Goal: Task Accomplishment & Management: Complete application form

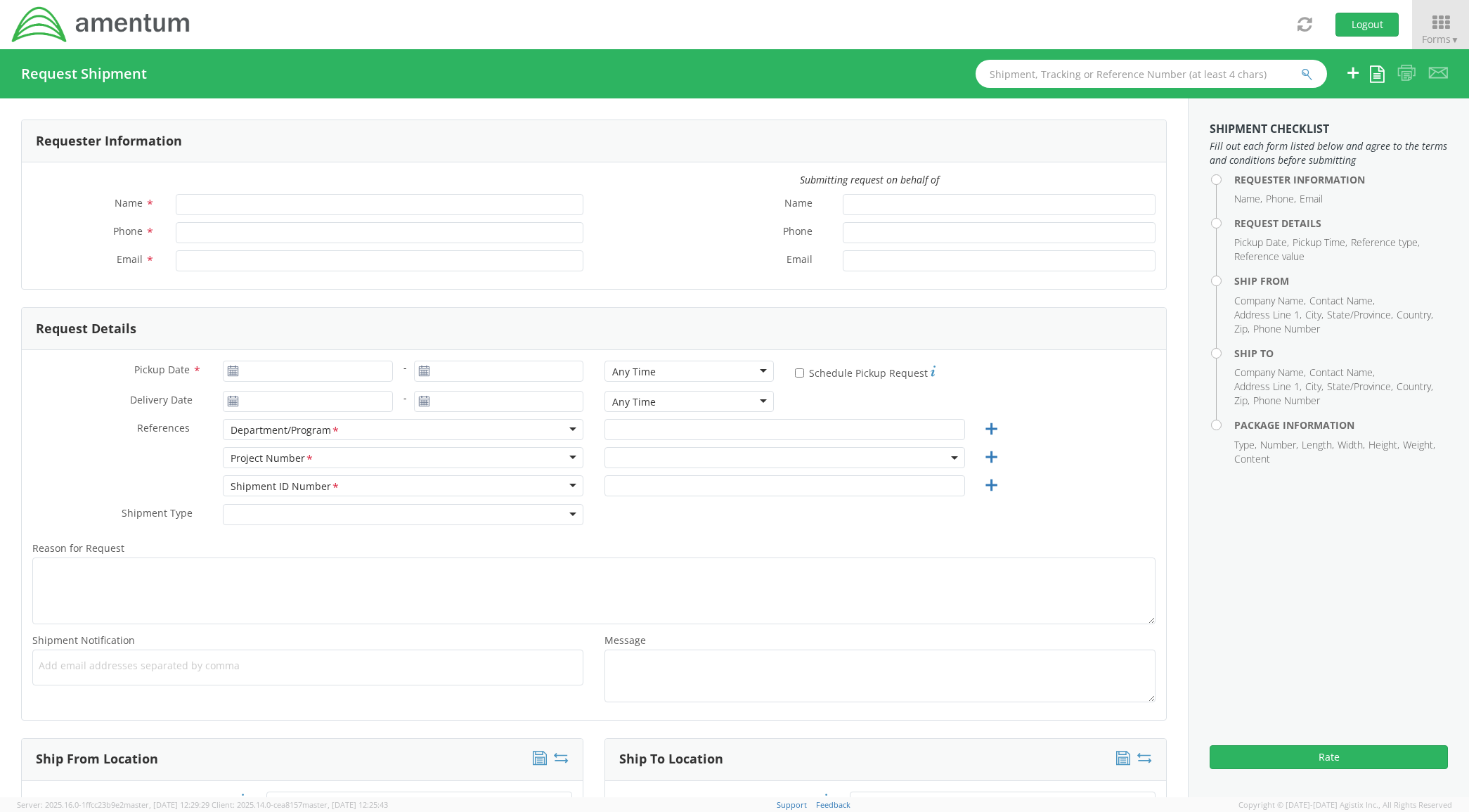
type input "[PERSON_NAME]"
type input "[PHONE_NUMBER]"
type input "[PERSON_NAME][EMAIL_ADDRESS][PERSON_NAME][DOMAIN_NAME]"
click at [343, 364] on input "Pickup Date *" at bounding box center [307, 370] width 169 height 21
type input "[DATE]"
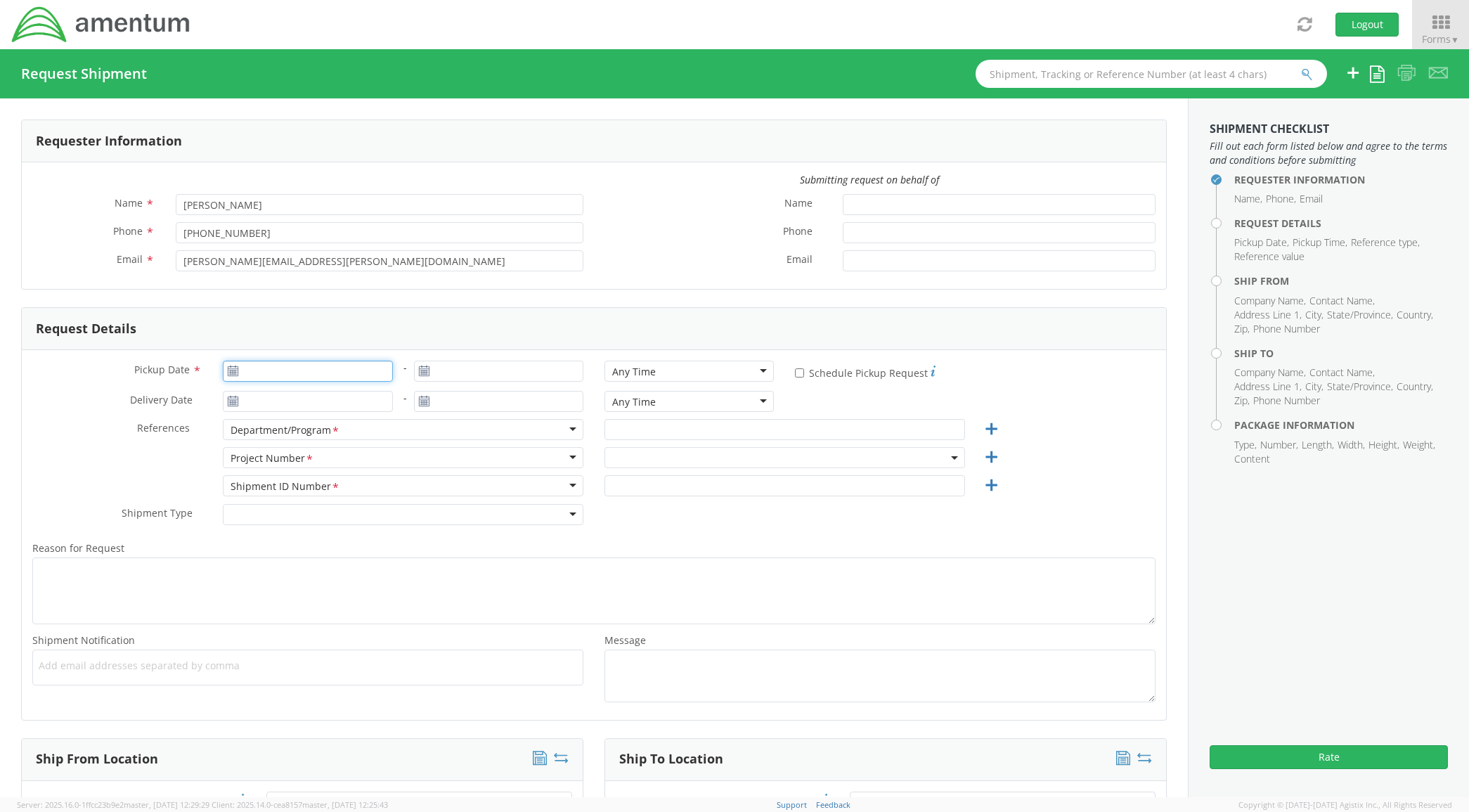
type input "[DATE]"
click at [323, 490] on td "13" at bounding box center [320, 481] width 29 height 21
click at [760, 433] on input "text" at bounding box center [784, 429] width 360 height 21
type input "CLST"
click at [736, 448] on span at bounding box center [784, 457] width 360 height 21
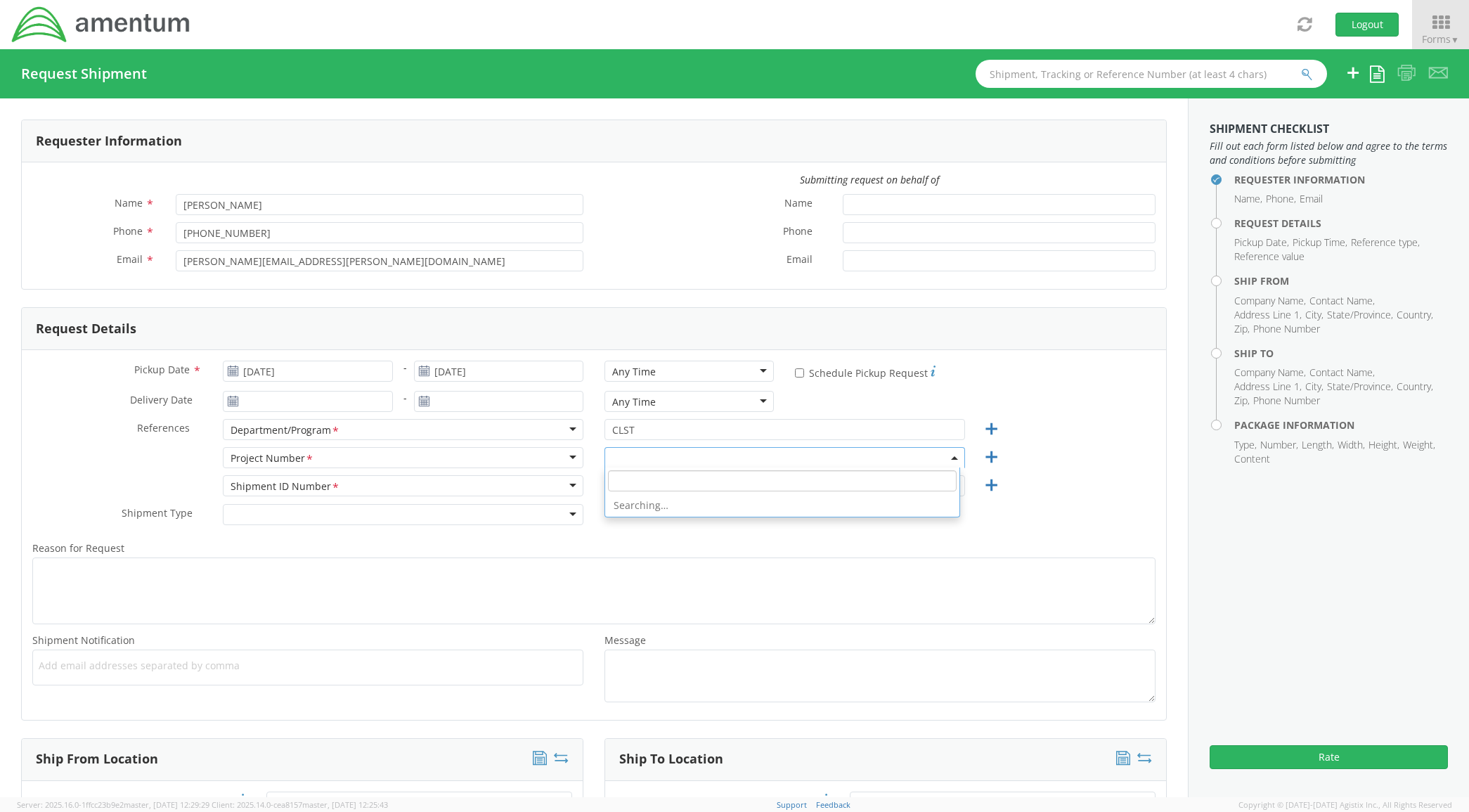
click at [721, 479] on input "search" at bounding box center [783, 480] width 349 height 21
paste input "OVHD.600535.00PMO"
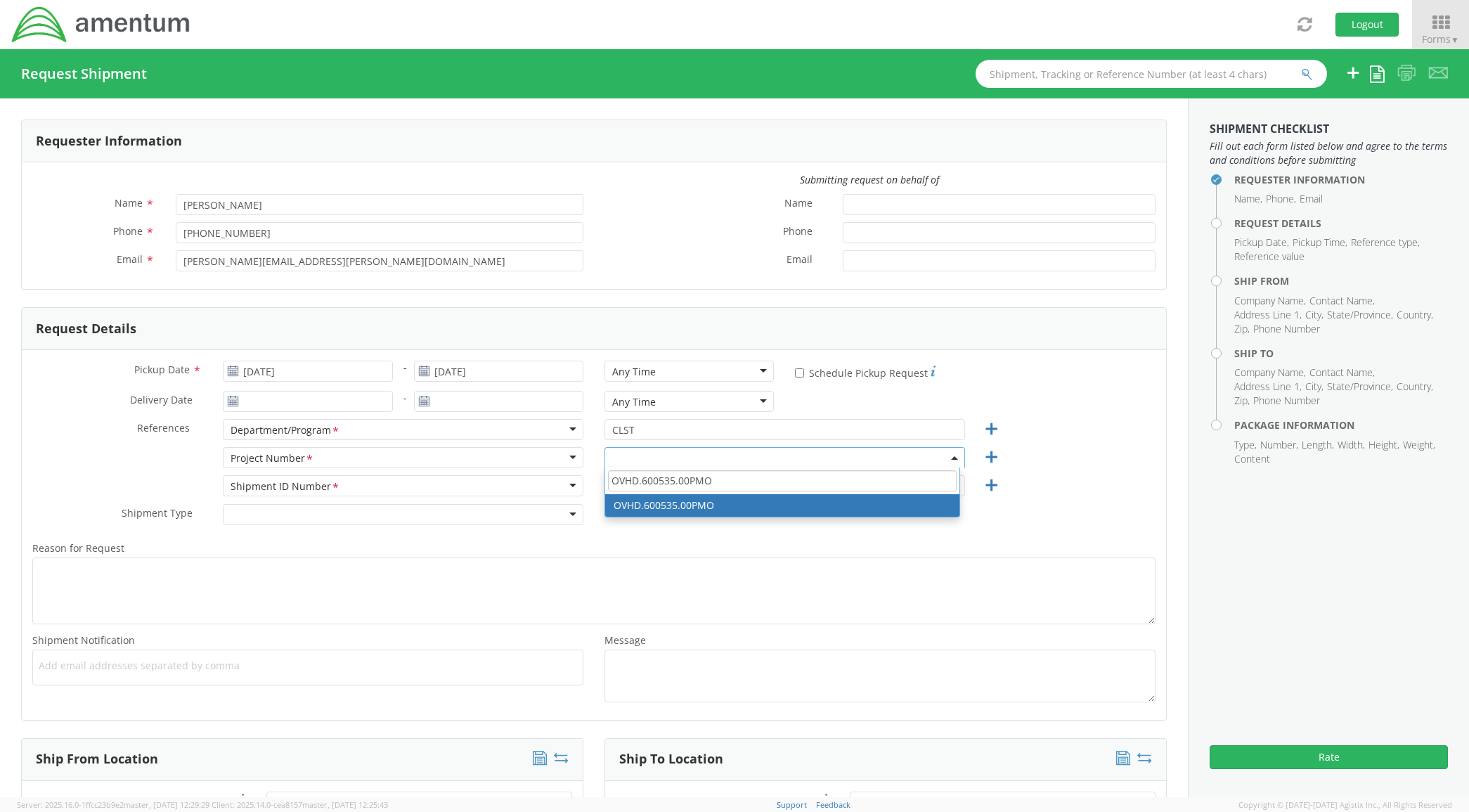
type input "OVHD.600535.00PMO"
select select "OVHD.600535.00PMO"
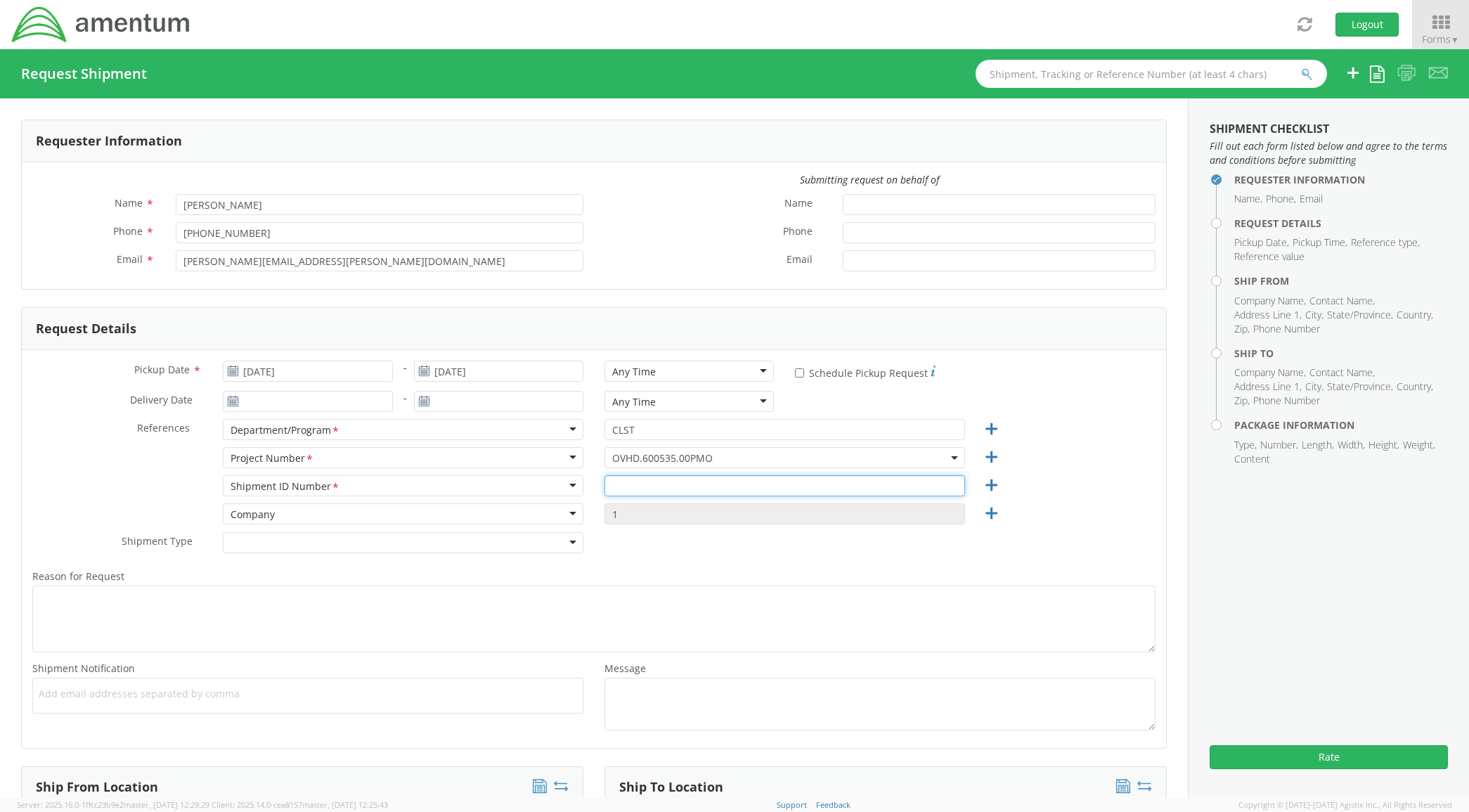
click at [680, 491] on input "text" at bounding box center [784, 486] width 360 height 21
paste input "OVHD.600535.00PMO"
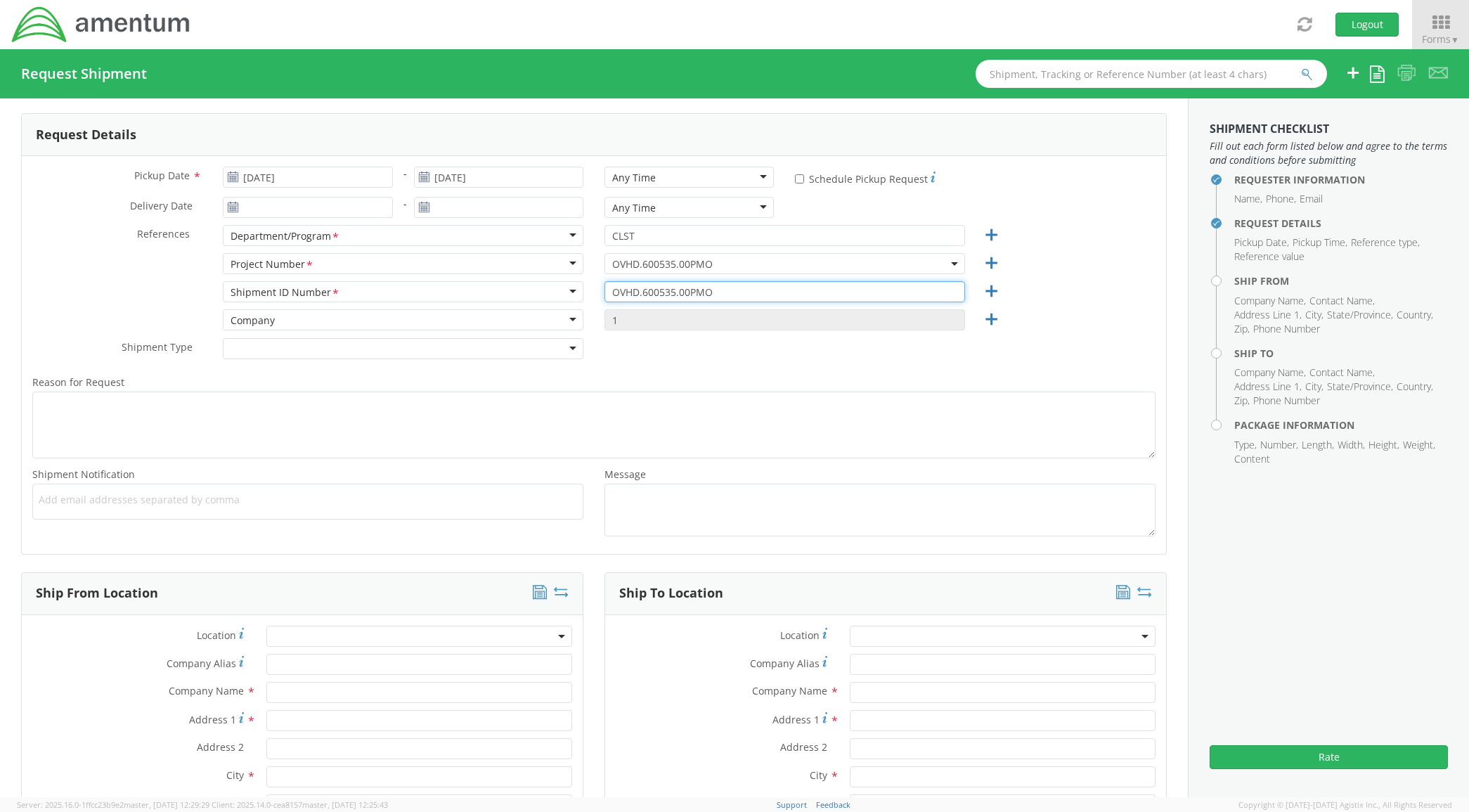
scroll to position [205, 0]
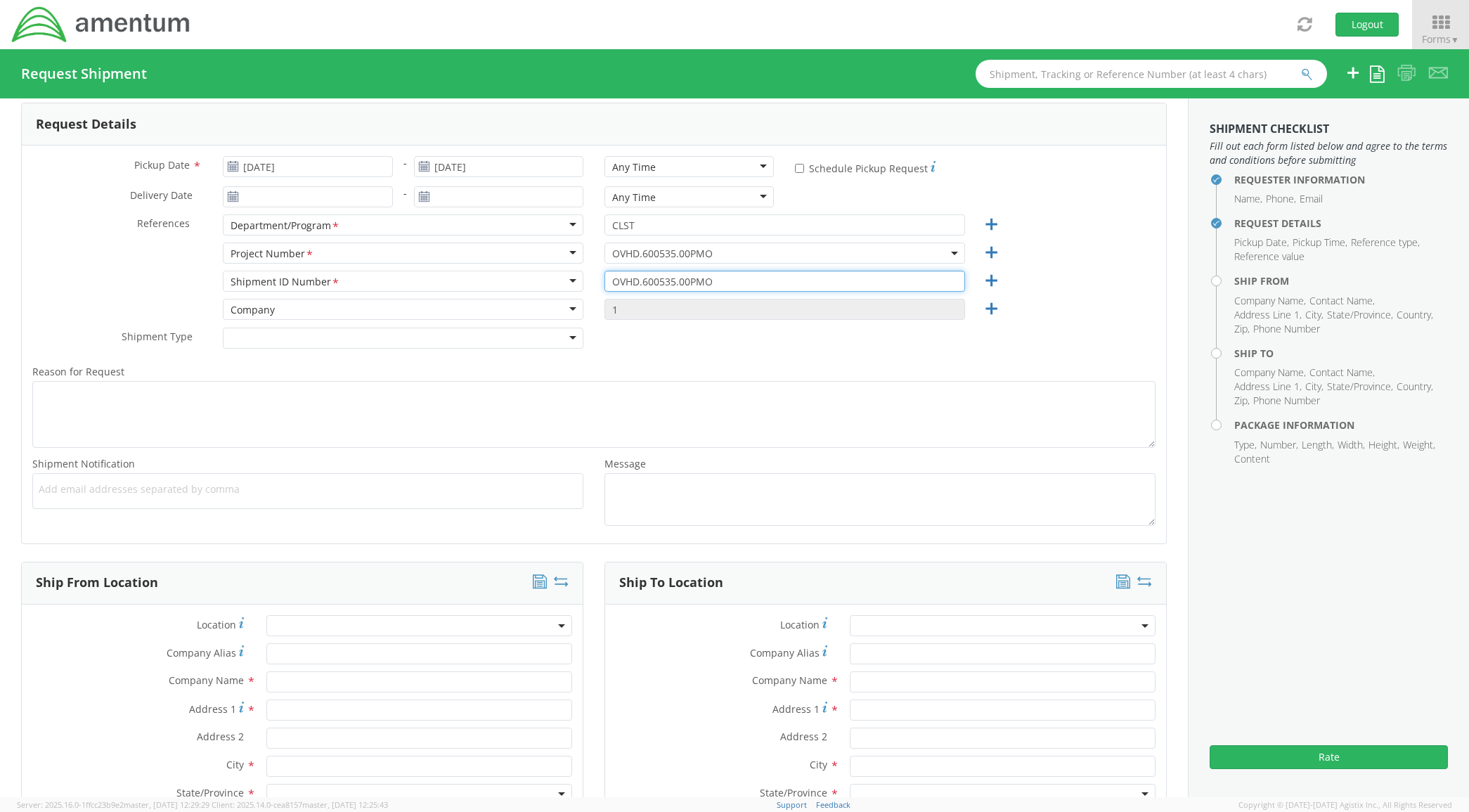
type input "OVHD.600535.00PMO"
click at [287, 685] on input "text" at bounding box center [419, 682] width 306 height 21
type input "AMENTUM"
type input "[STREET_ADDRESS]"
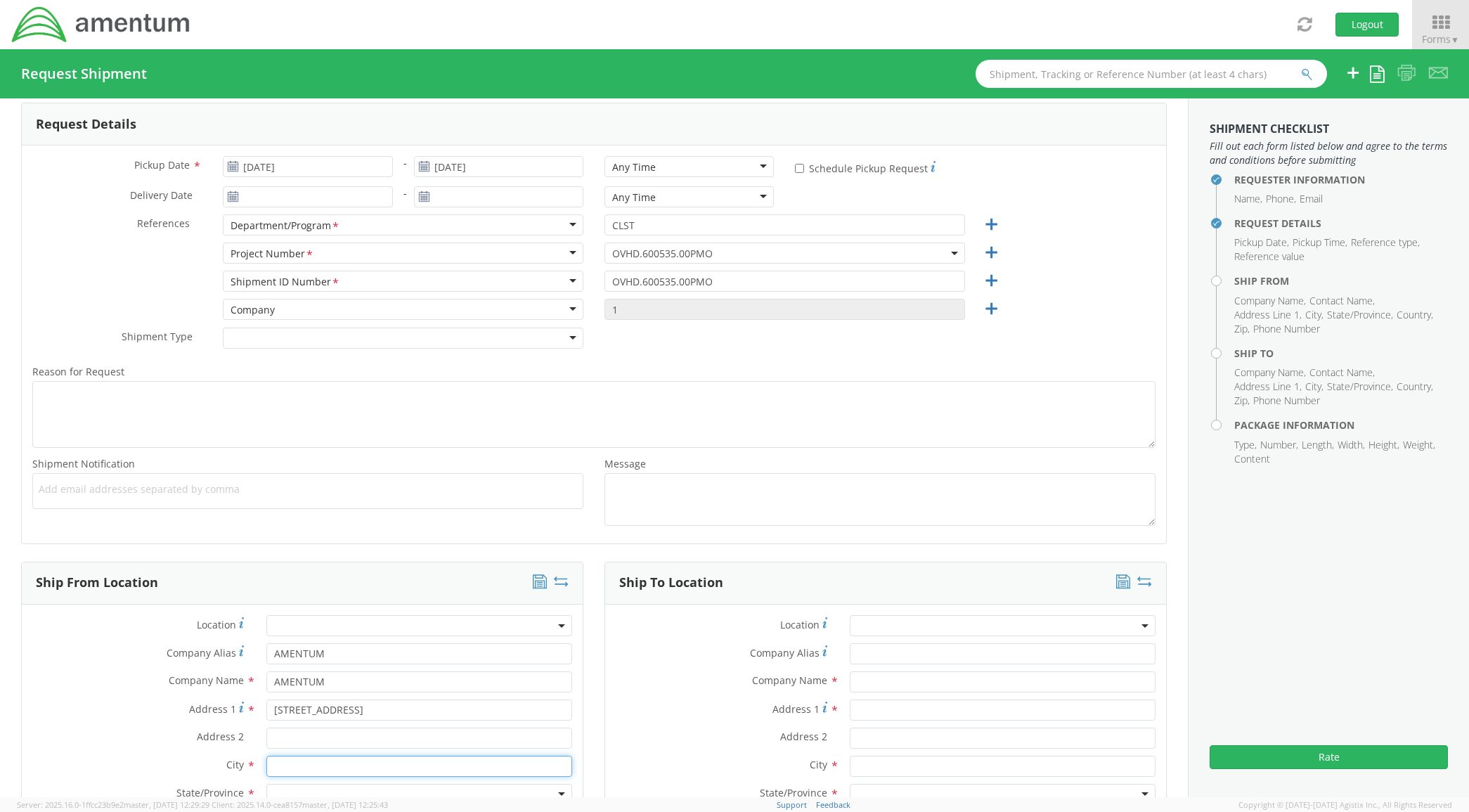
type input "[GEOGRAPHIC_DATA]"
type input "Building 2"
click at [43, 648] on label "Company Alias *" at bounding box center [138, 652] width 234 height 19
click at [266, 648] on input "AMENTUM" at bounding box center [419, 653] width 306 height 21
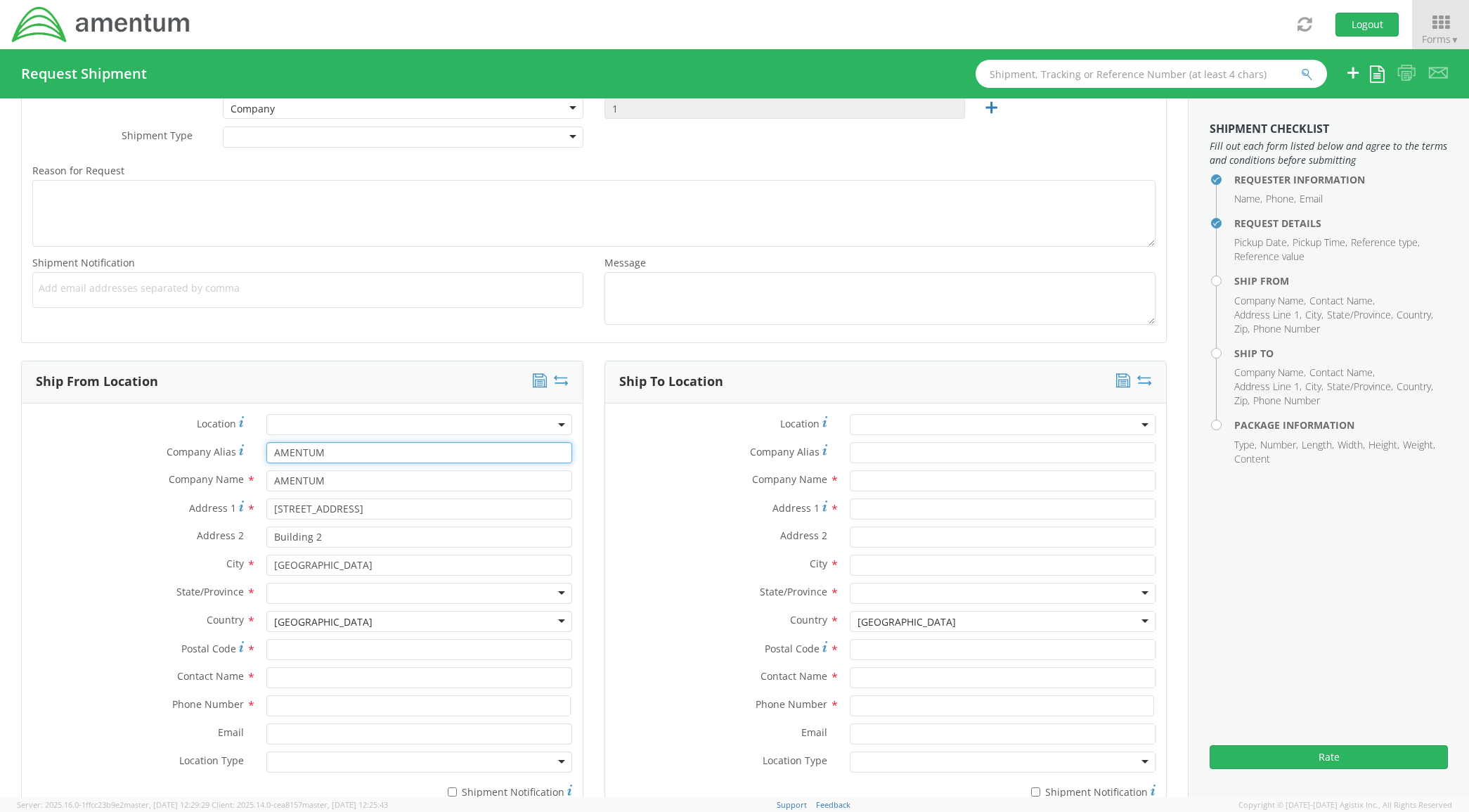
scroll to position [410, 0]
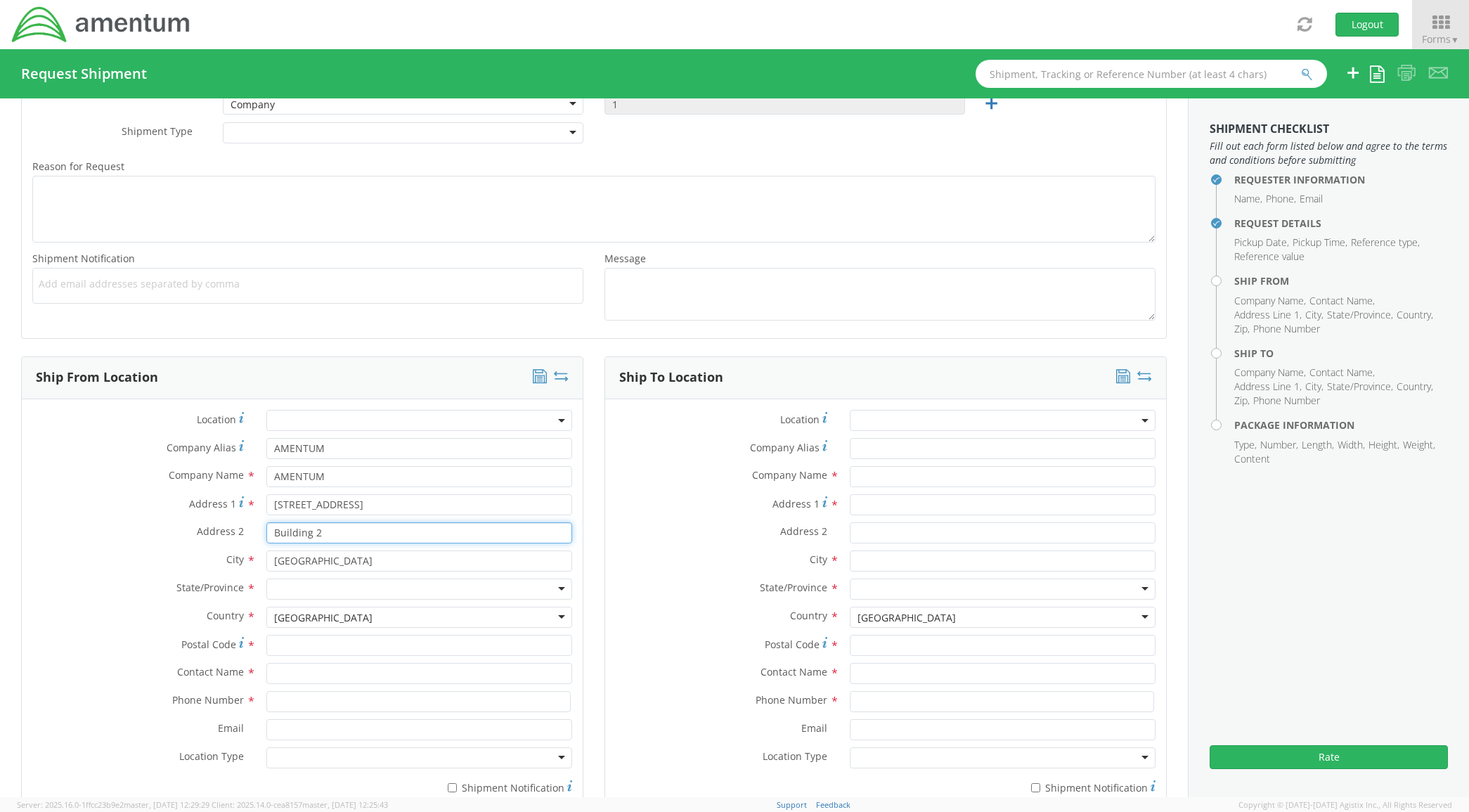
drag, startPoint x: 318, startPoint y: 536, endPoint x: 248, endPoint y: 539, distance: 70.1
click at [249, 539] on div "Address 2 * Building 2" at bounding box center [302, 533] width 561 height 21
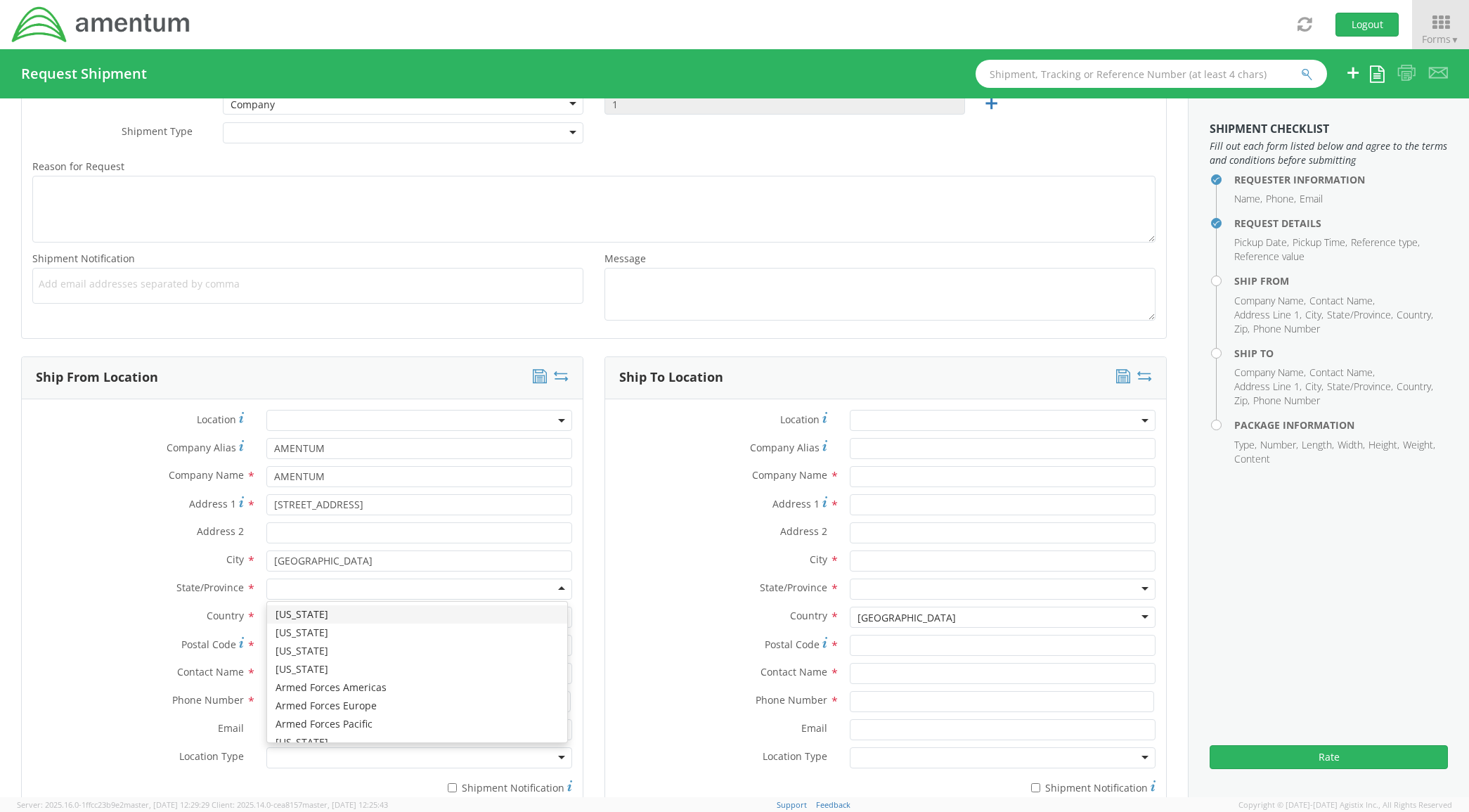
click at [299, 592] on div at bounding box center [419, 588] width 306 height 21
type input "te"
click at [279, 620] on div "[GEOGRAPHIC_DATA]" at bounding box center [323, 617] width 98 height 14
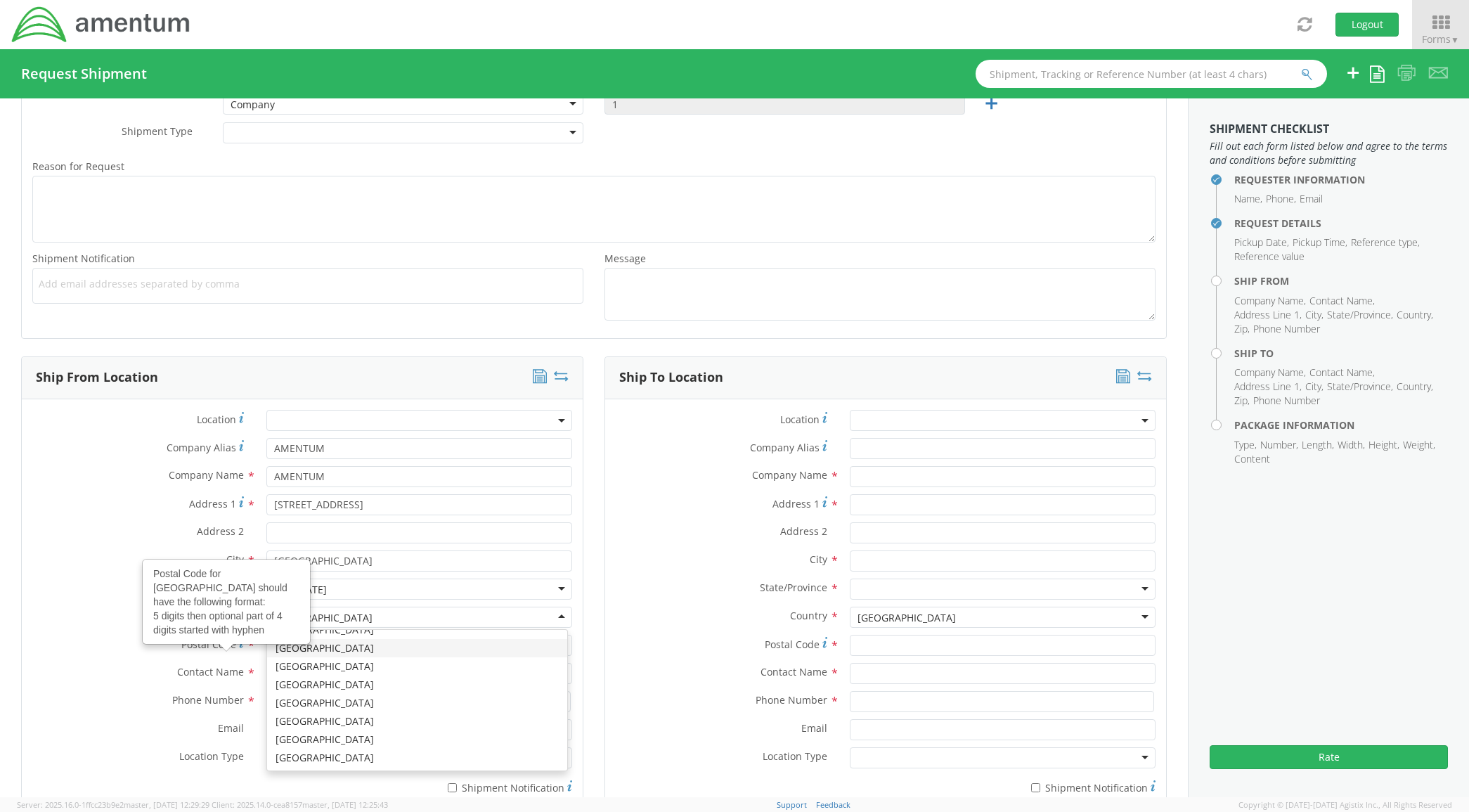
click at [177, 606] on div "Postal Code for [GEOGRAPHIC_DATA] should have the following format: 5 digits th…" at bounding box center [226, 601] width 166 height 83
click at [266, 634] on input "Postal Code Postal Code for United States should have the following format: 5 d…" at bounding box center [419, 645] width 306 height 21
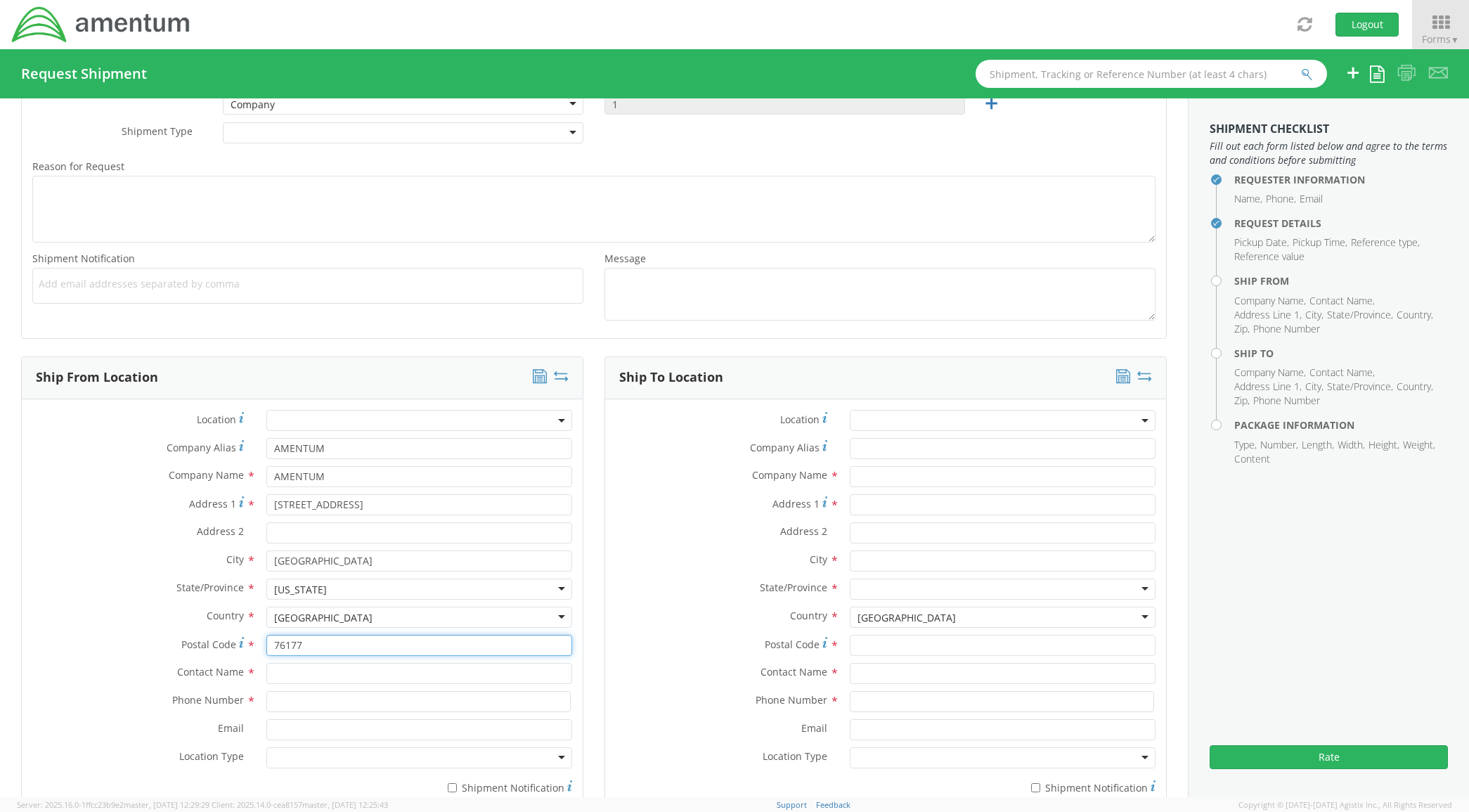
type input "76177"
type input "[PERSON_NAME]"
type input "8172241267"
click at [339, 732] on input "Email *" at bounding box center [419, 729] width 306 height 21
type input "[PERSON_NAME][EMAIL_ADDRESS][PERSON_NAME][DOMAIN_NAME]"
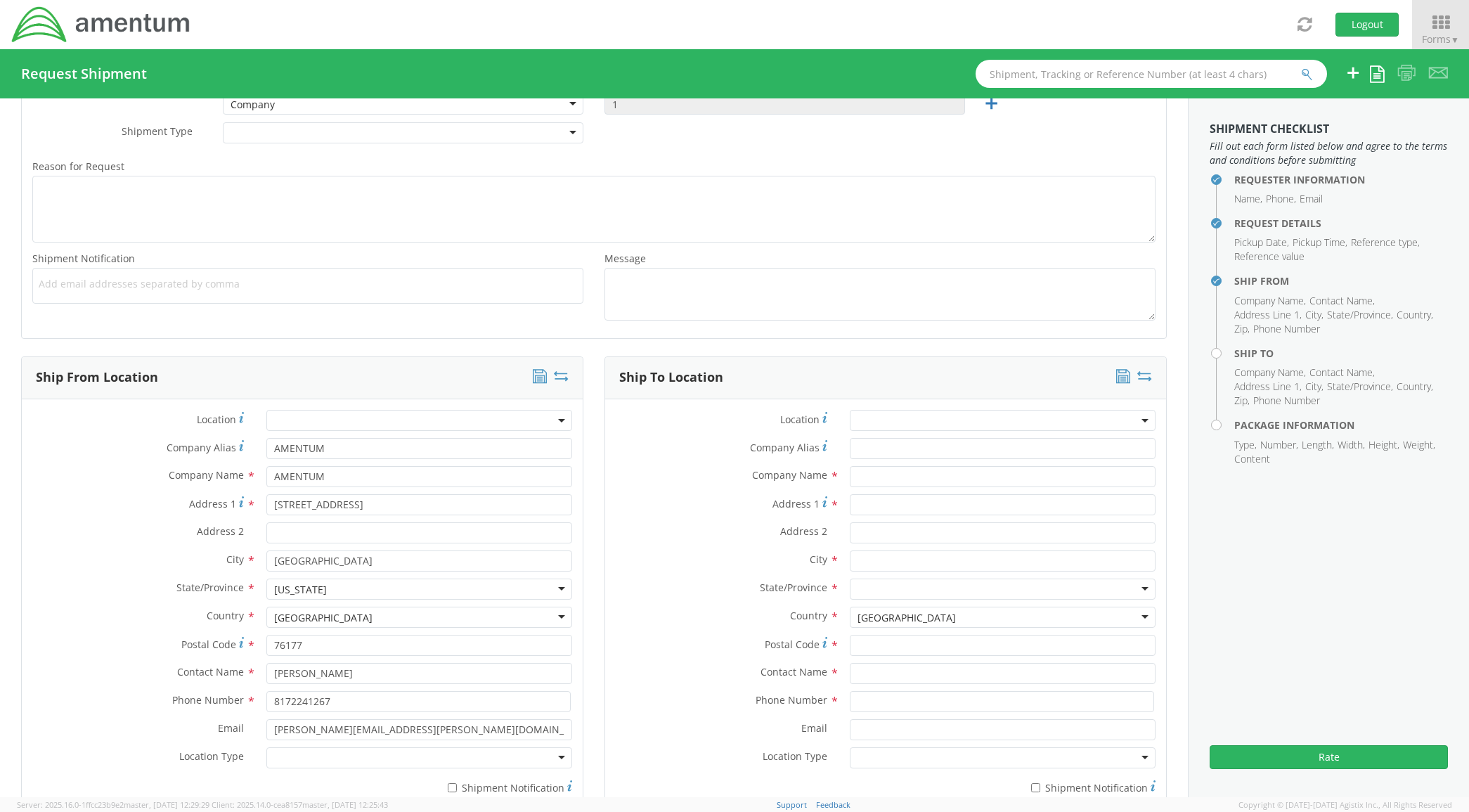
type input "IT - Email"
type input "AMENTUM"
type input "[STREET_ADDRESS]"
type input "Building 2"
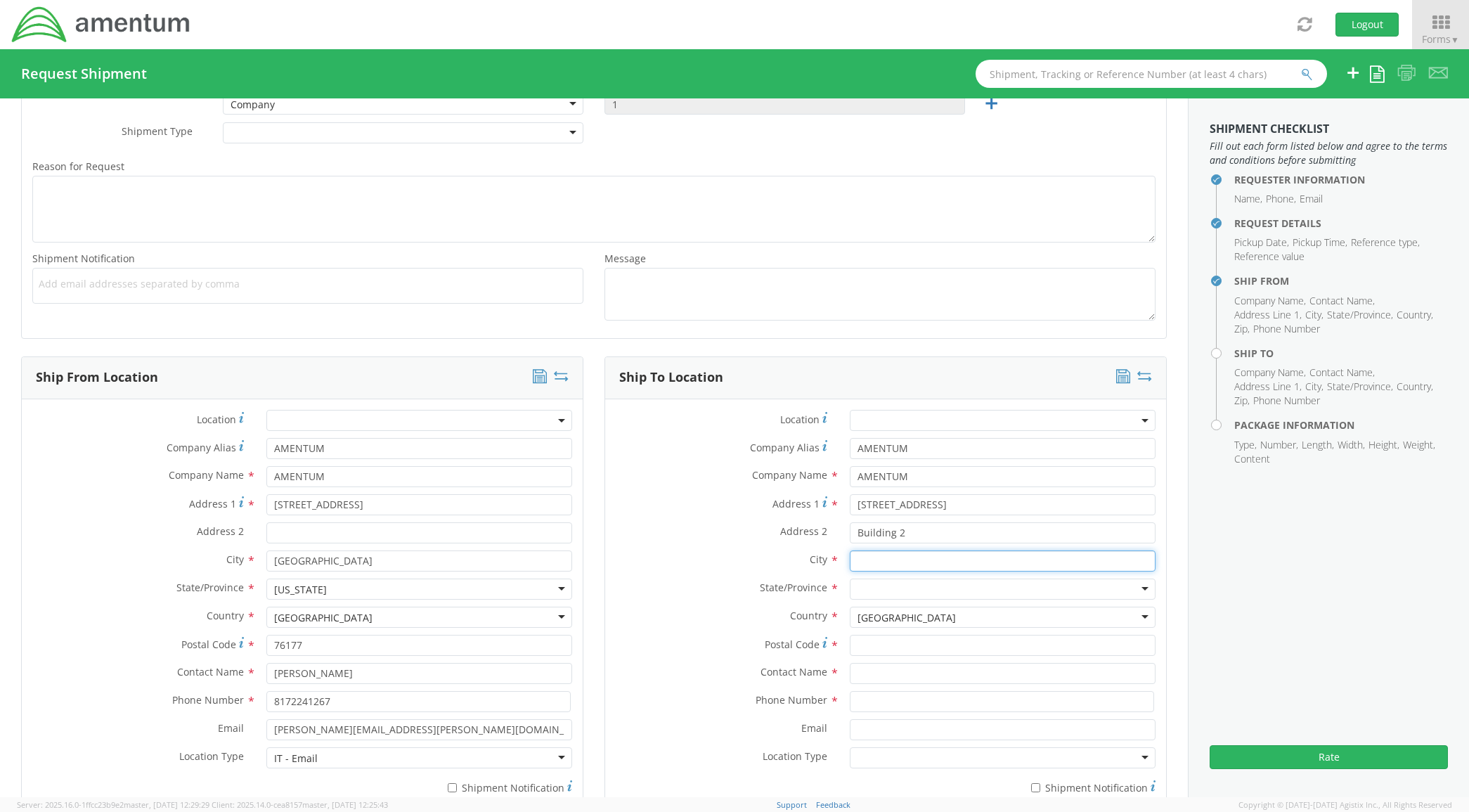
type input "Yuma"
drag, startPoint x: 93, startPoint y: 648, endPoint x: 255, endPoint y: 760, distance: 196.9
click at [96, 648] on label "Postal Code *" at bounding box center [138, 644] width 234 height 19
click at [266, 648] on input "76177" at bounding box center [419, 645] width 306 height 21
click at [346, 757] on div at bounding box center [419, 757] width 306 height 21
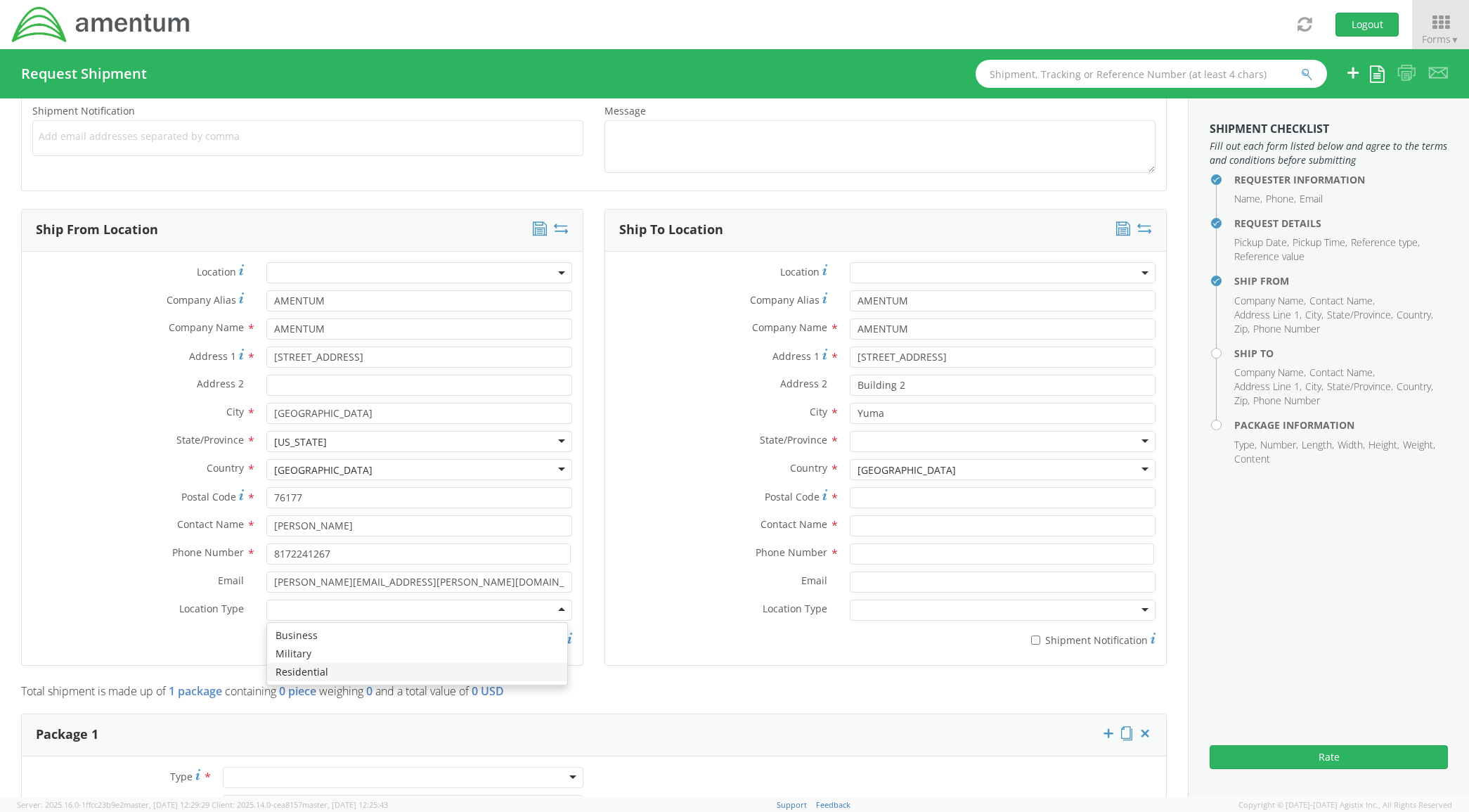
scroll to position [615, 0]
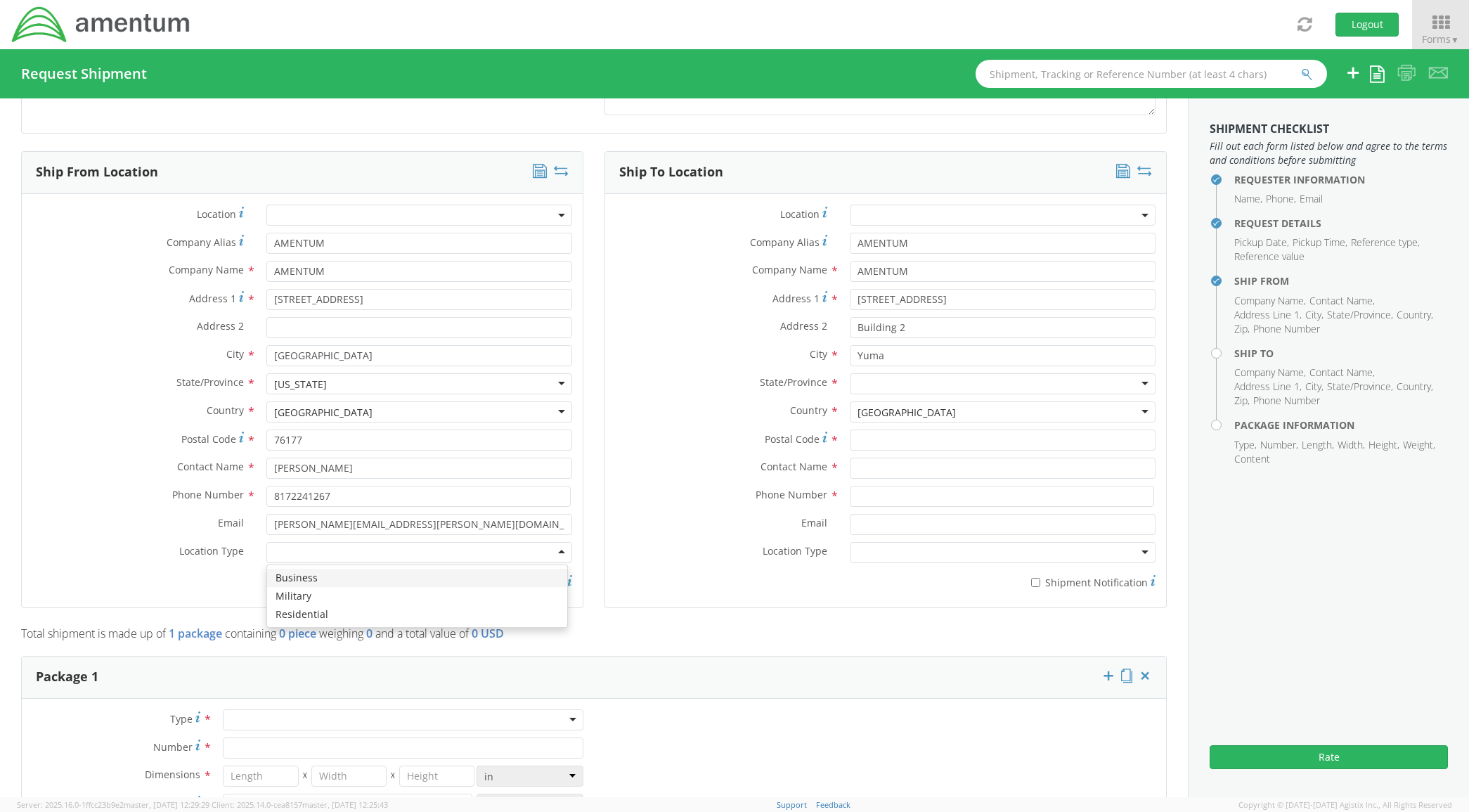
click at [296, 717] on div at bounding box center [403, 719] width 360 height 21
click at [301, 724] on div "Crate(s)" at bounding box center [403, 719] width 360 height 21
type input "1"
type input "9.5"
type input "12.5"
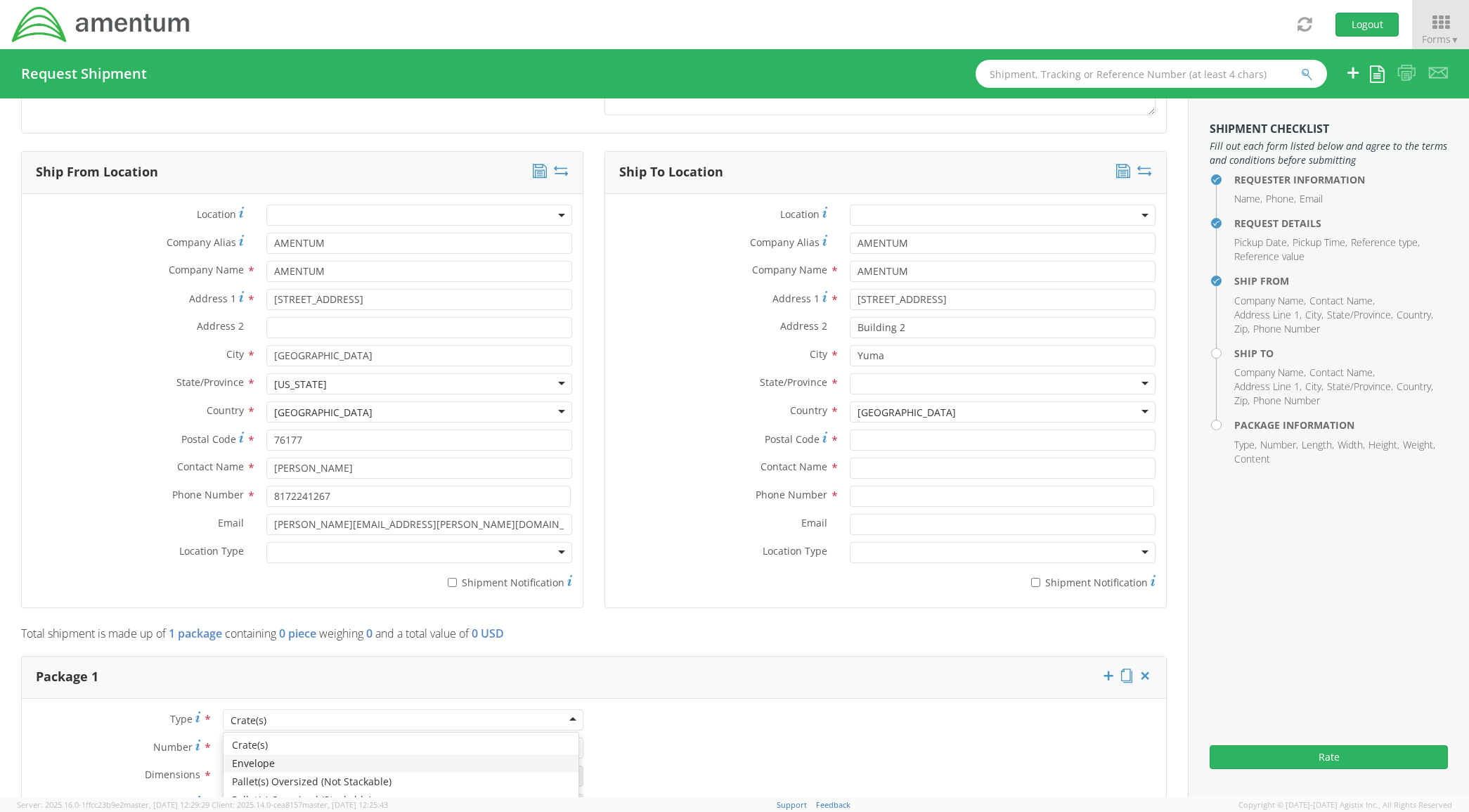
type input "0.25"
type input "1"
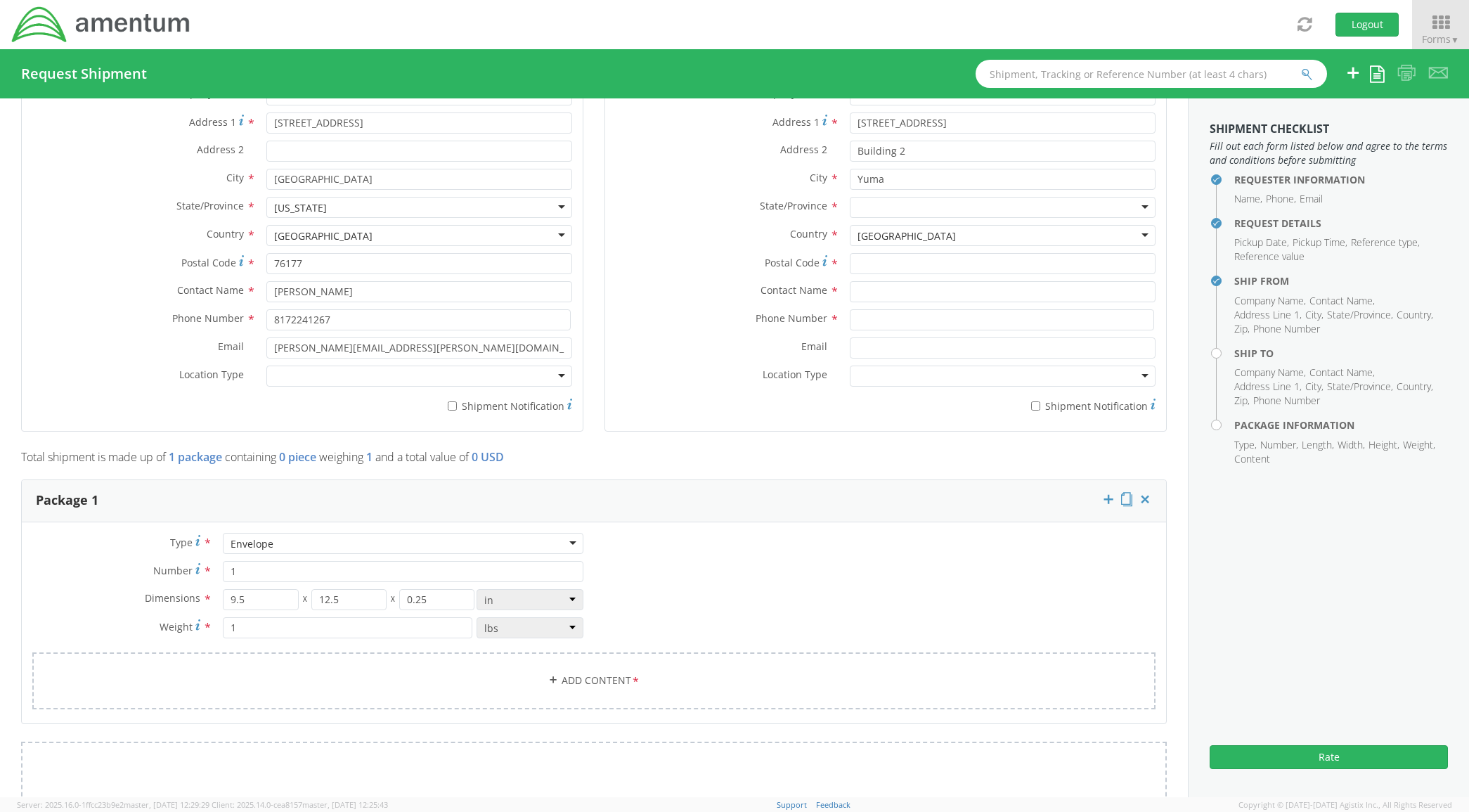
scroll to position [820, 0]
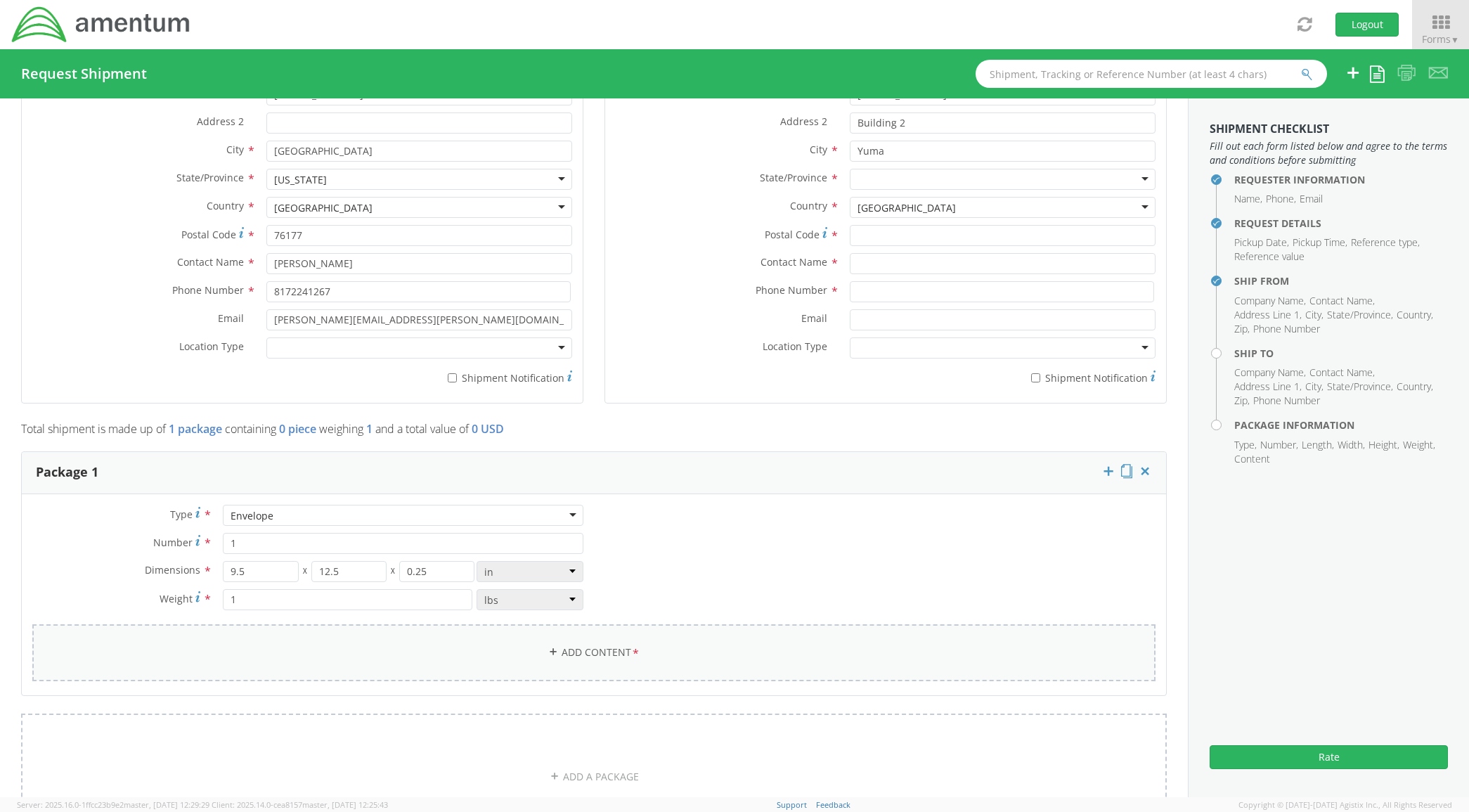
click at [476, 631] on link "Add Content *" at bounding box center [594, 653] width 1123 height 57
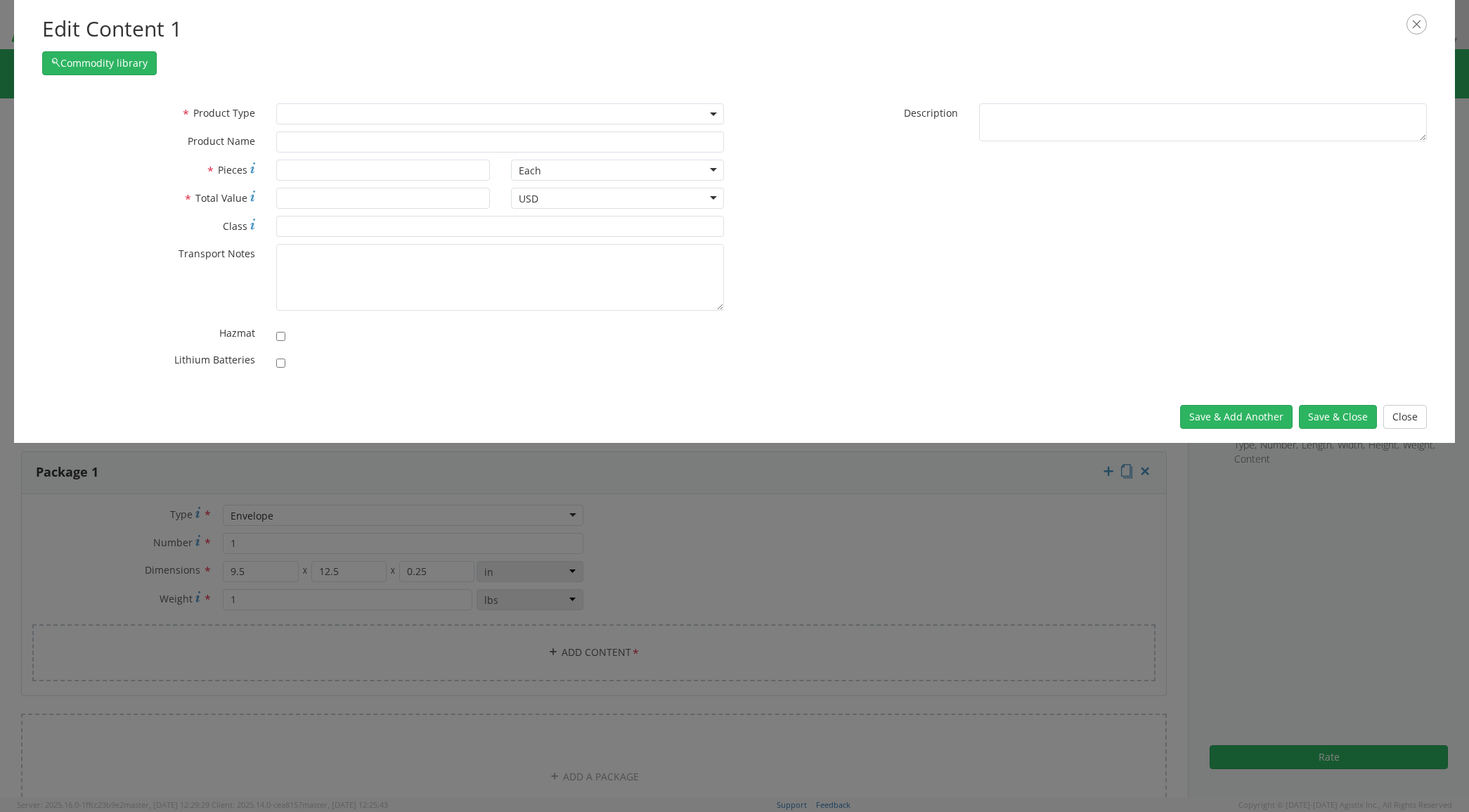
drag, startPoint x: 455, startPoint y: 107, endPoint x: 454, endPoint y: 117, distance: 10.0
click at [455, 113] on span at bounding box center [500, 113] width 448 height 21
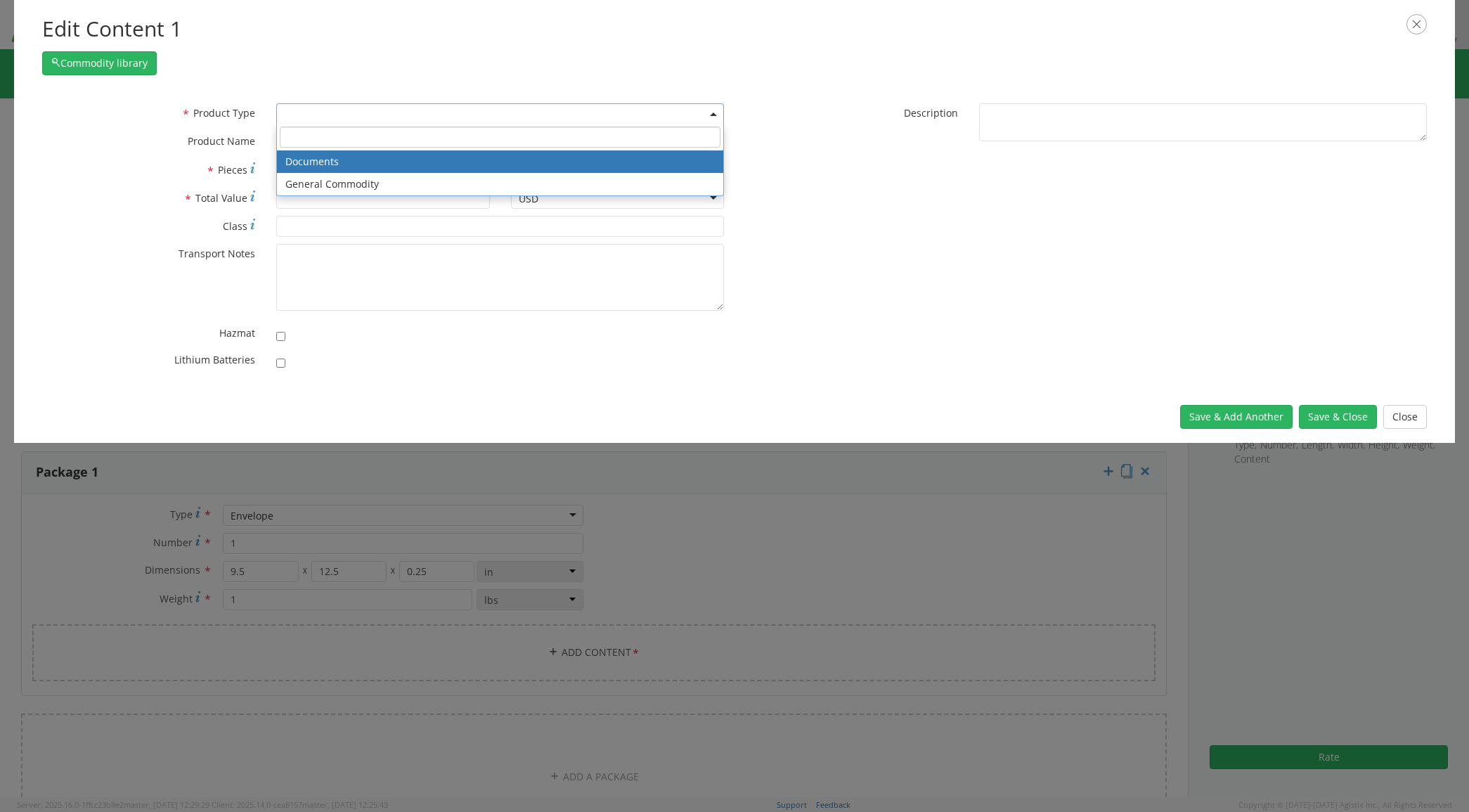
drag, startPoint x: 430, startPoint y: 160, endPoint x: 602, endPoint y: 188, distance: 174.3
select select "DOCUMENT"
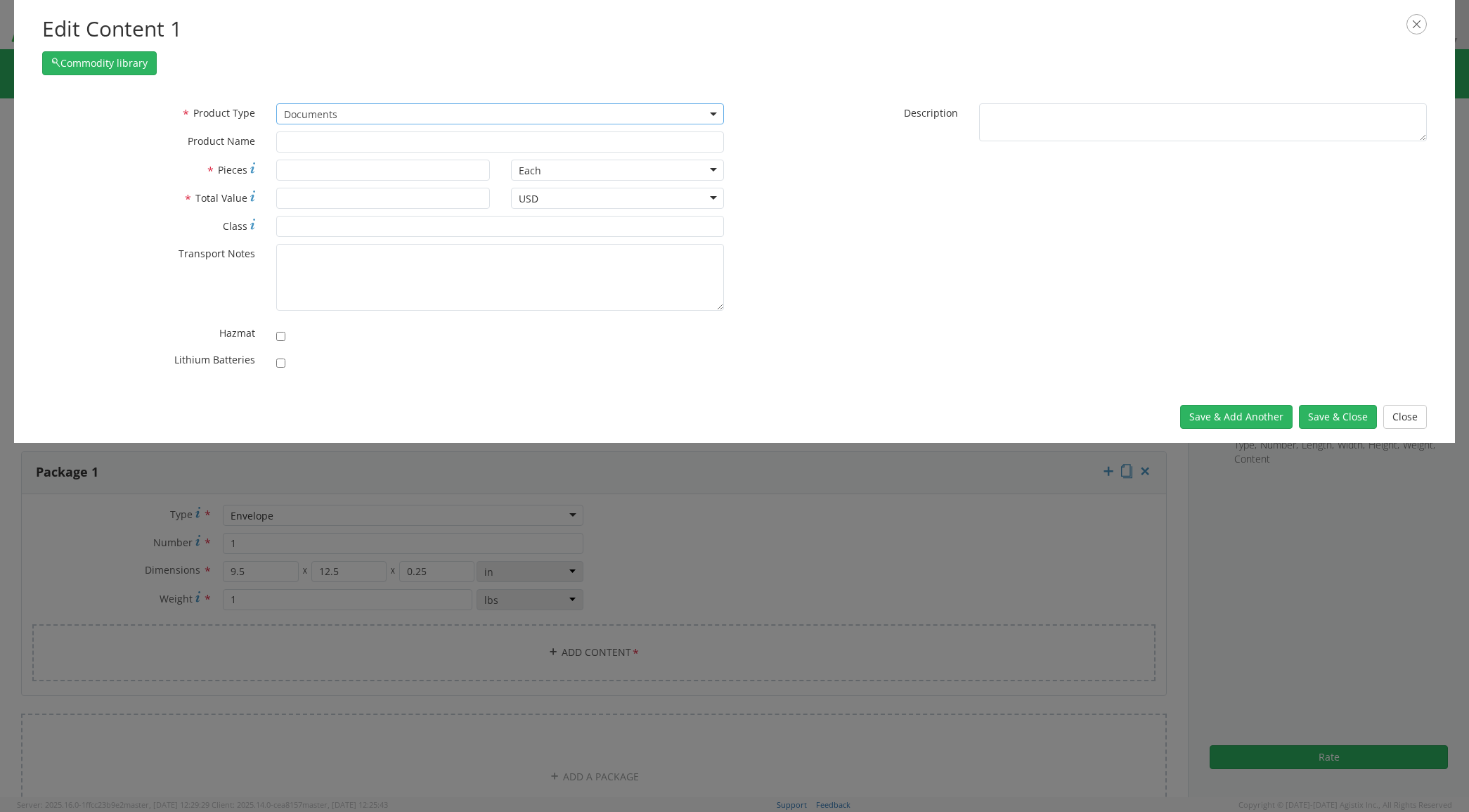
type input "Documents"
type input "1"
type textarea "Documents"
drag, startPoint x: 1344, startPoint y: 408, endPoint x: 1336, endPoint y: 413, distance: 9.4
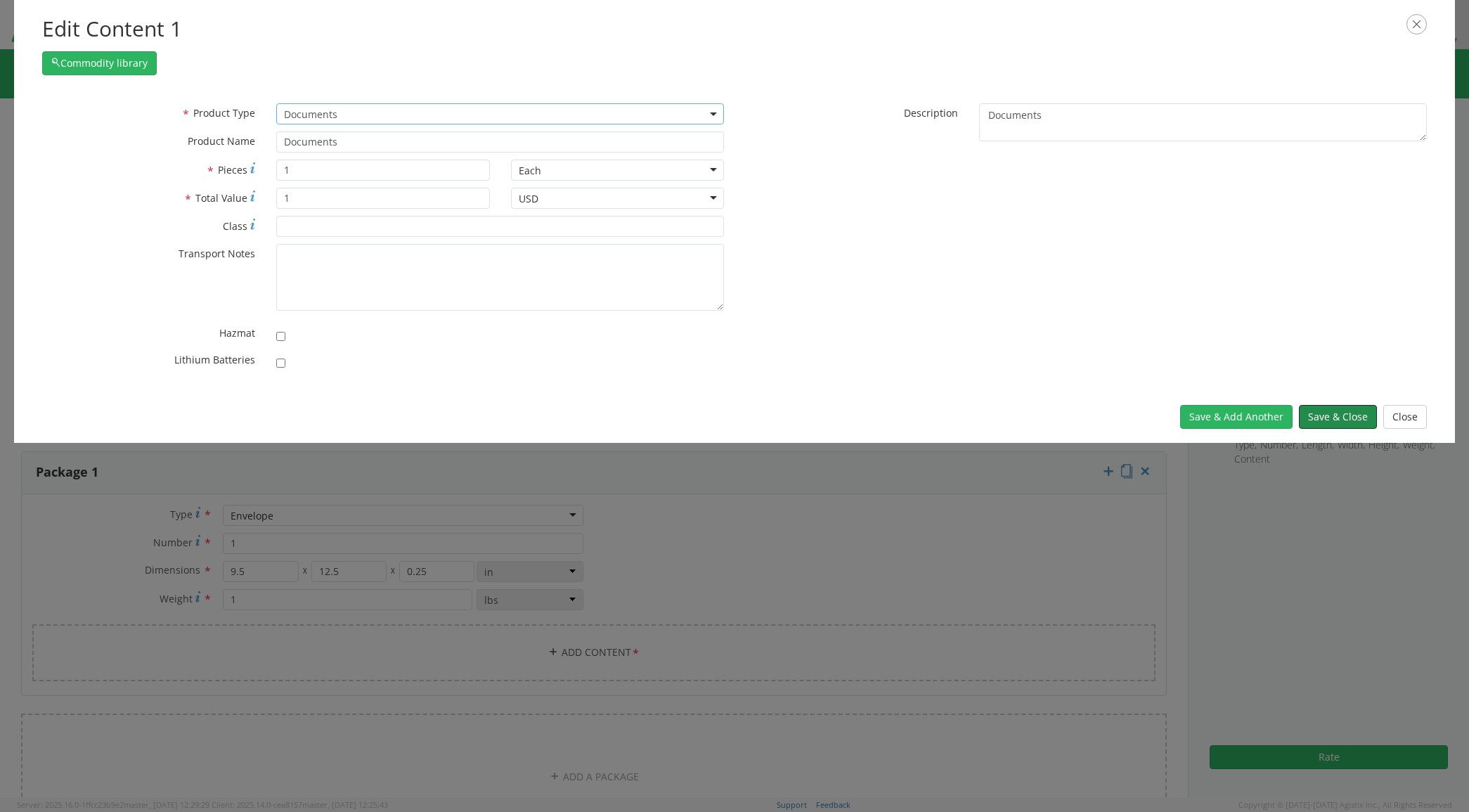
click at [1346, 408] on button "Save & Close" at bounding box center [1338, 417] width 78 height 24
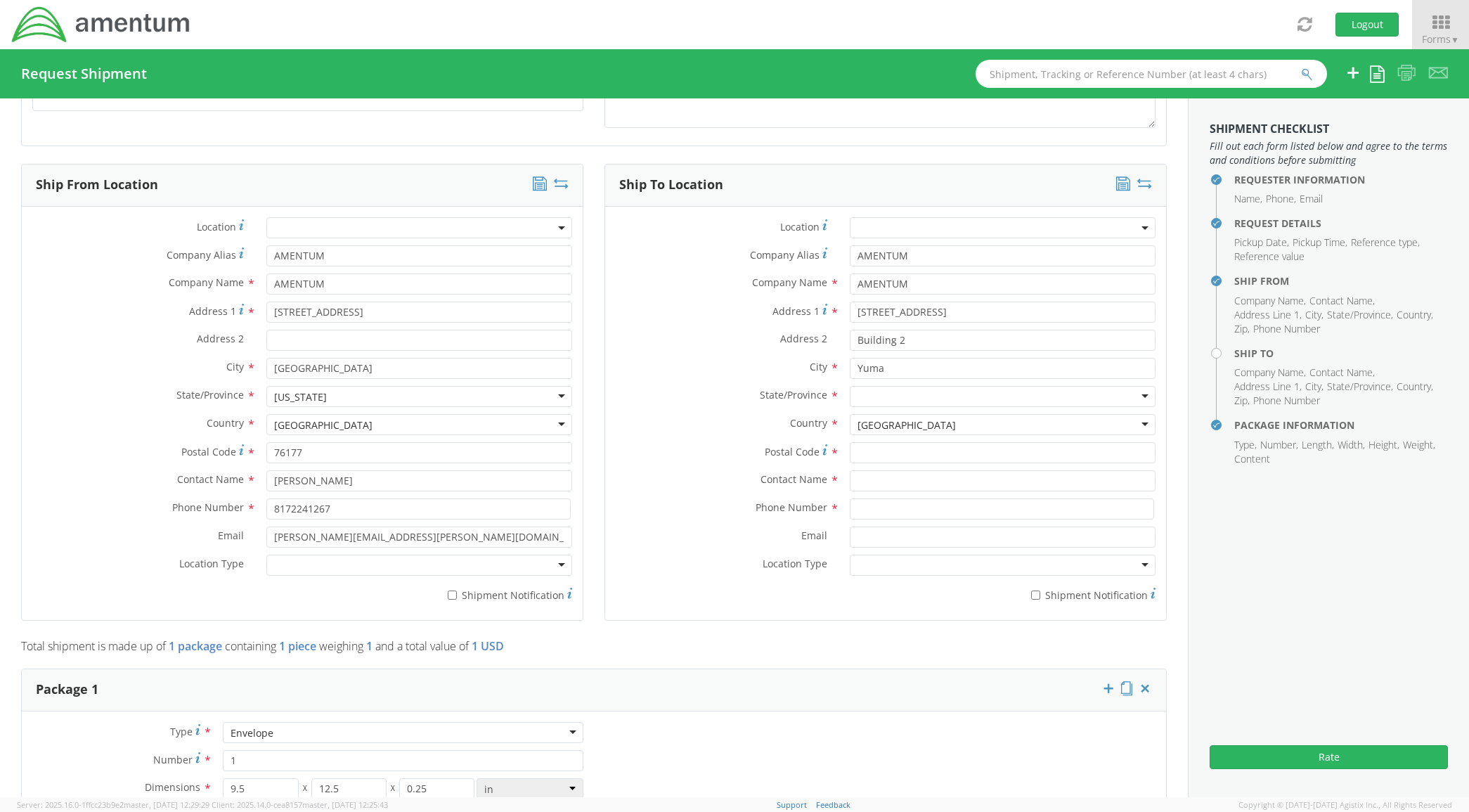
scroll to position [410, 0]
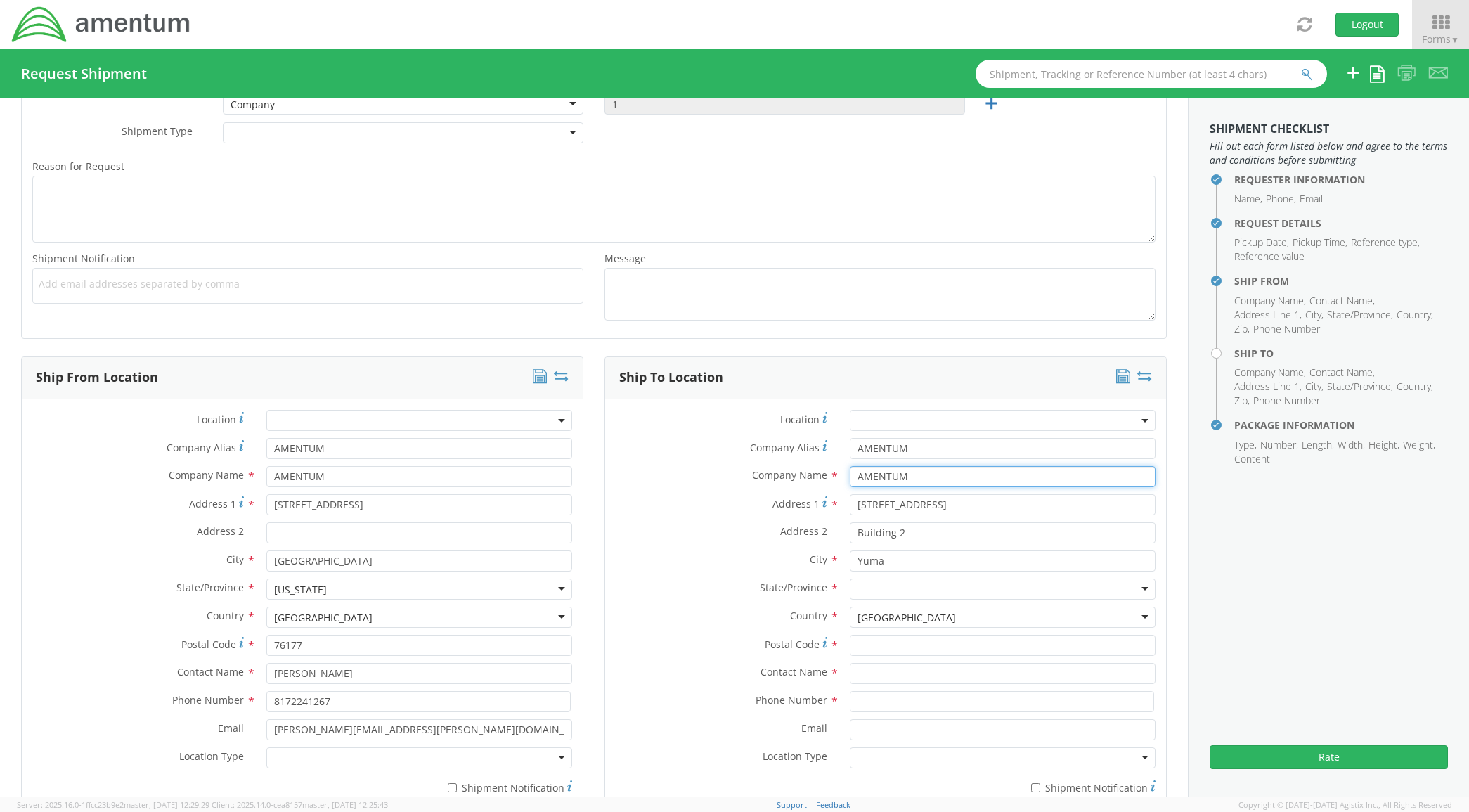
drag, startPoint x: 925, startPoint y: 479, endPoint x: 763, endPoint y: 478, distance: 162.0
click at [763, 478] on div "Company Name * AMENTUM searching..." at bounding box center [885, 476] width 561 height 21
drag, startPoint x: 717, startPoint y: 452, endPoint x: 641, endPoint y: 448, distance: 76.1
click at [641, 448] on div "Company Alias * AMENTUM" at bounding box center [885, 448] width 561 height 21
drag, startPoint x: 909, startPoint y: 507, endPoint x: 717, endPoint y: 499, distance: 192.2
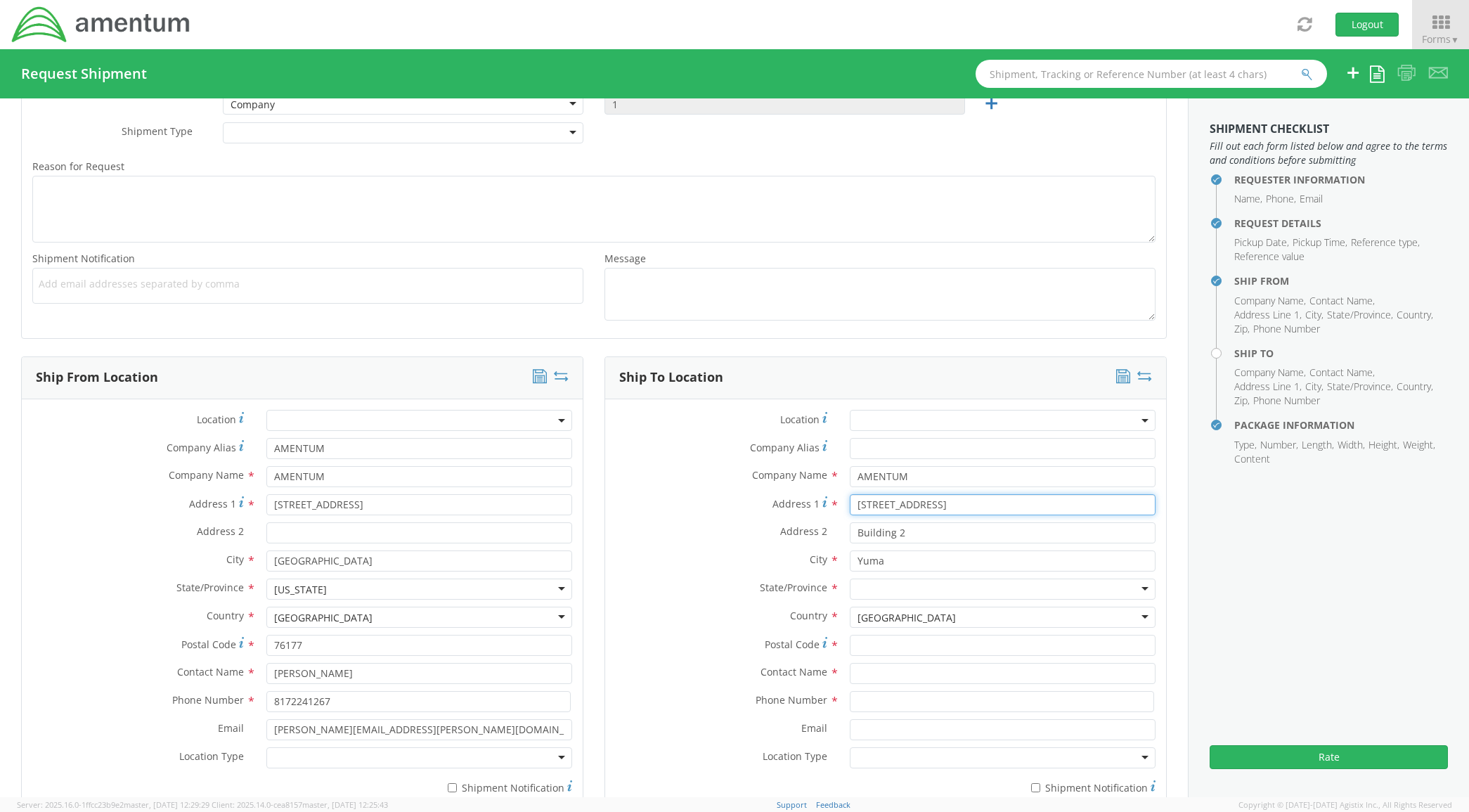
click at [718, 499] on div "Address [STREET_ADDRESS]" at bounding box center [885, 504] width 561 height 21
type input "[STREET_ADDRESS][PERSON_NAME]"
type input "L"
type input "Luisville"
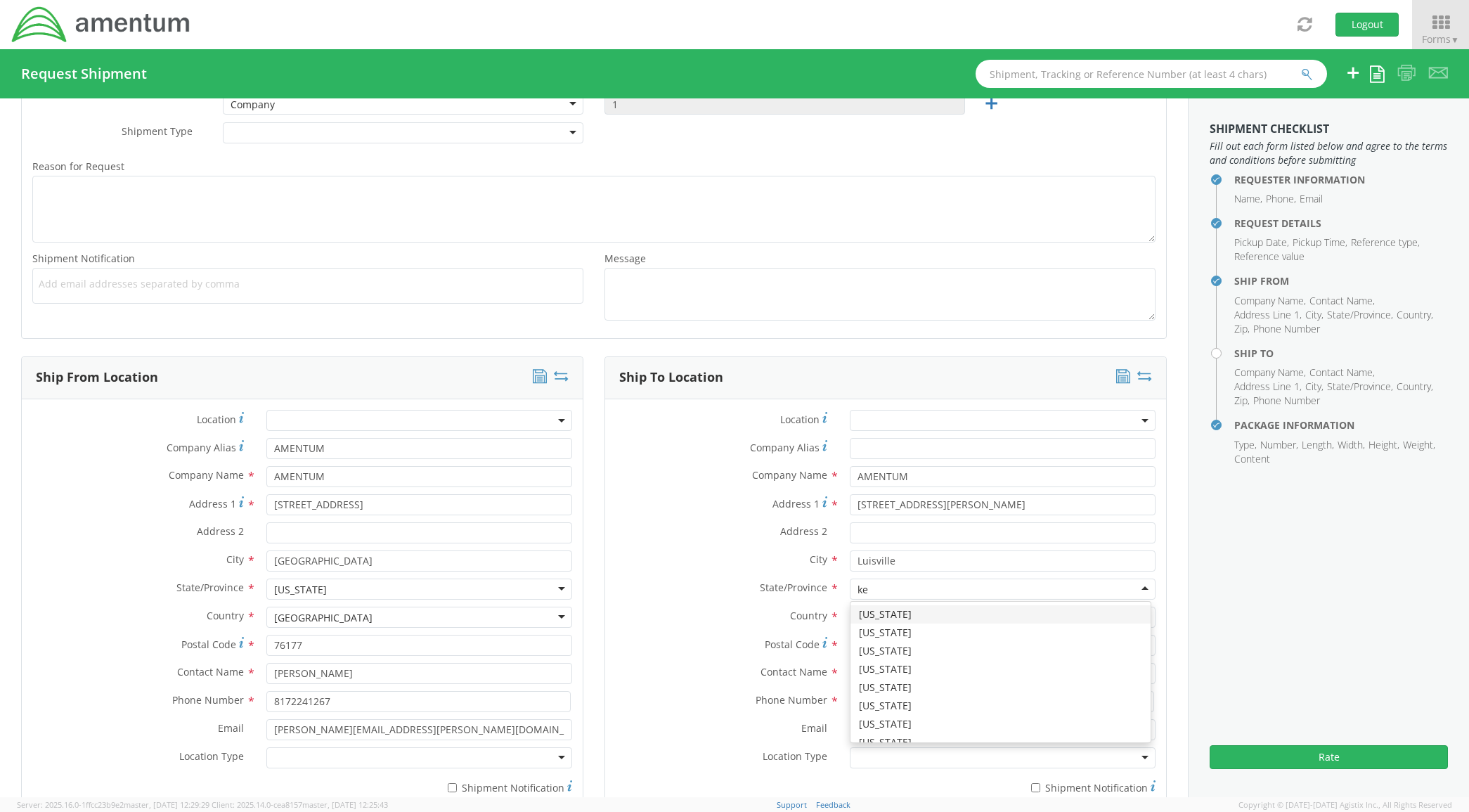
type input "[PERSON_NAME]"
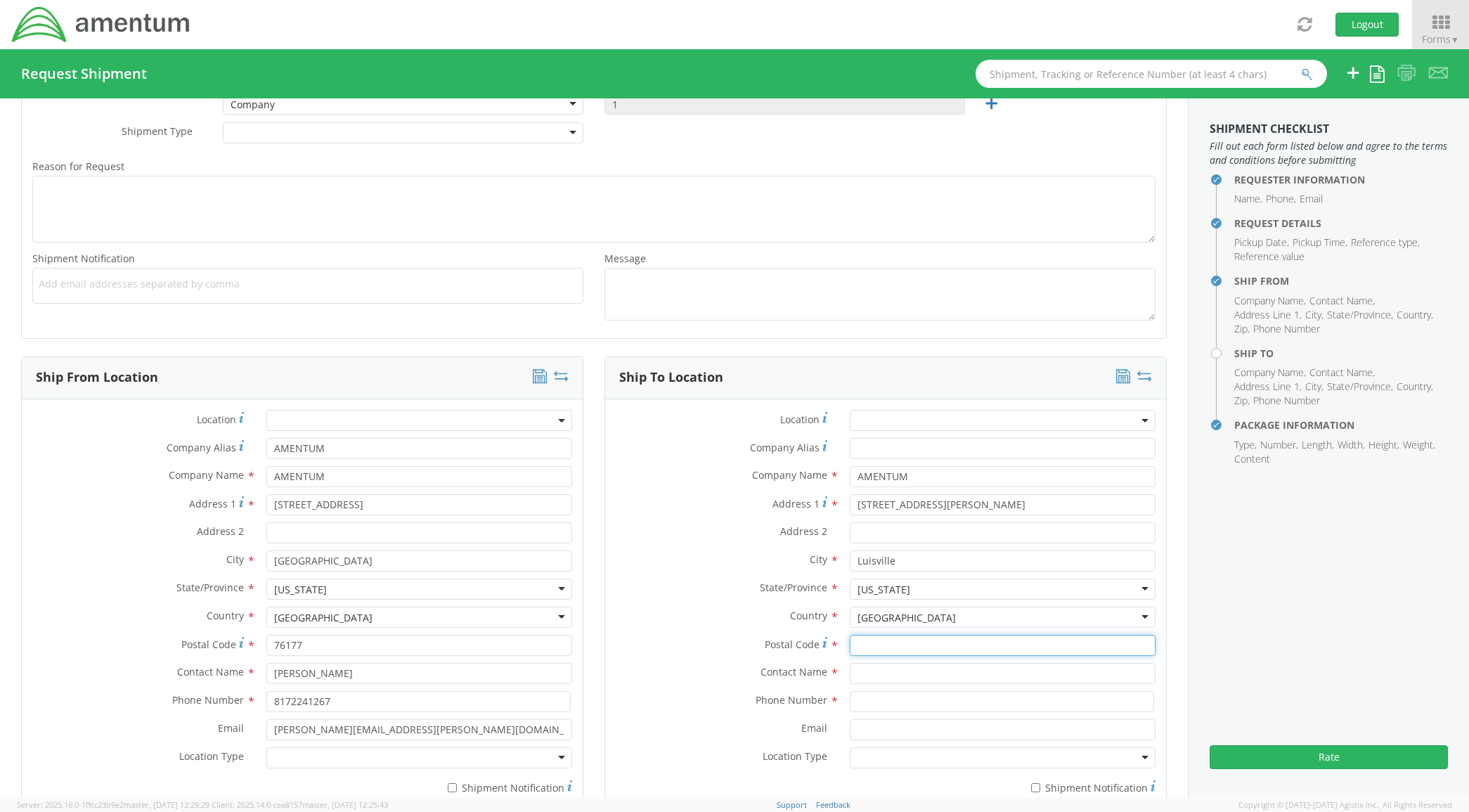
click at [893, 648] on input "Postal Code *" at bounding box center [1003, 645] width 306 height 21
type input "40299"
type input "[PERSON_NAME]"
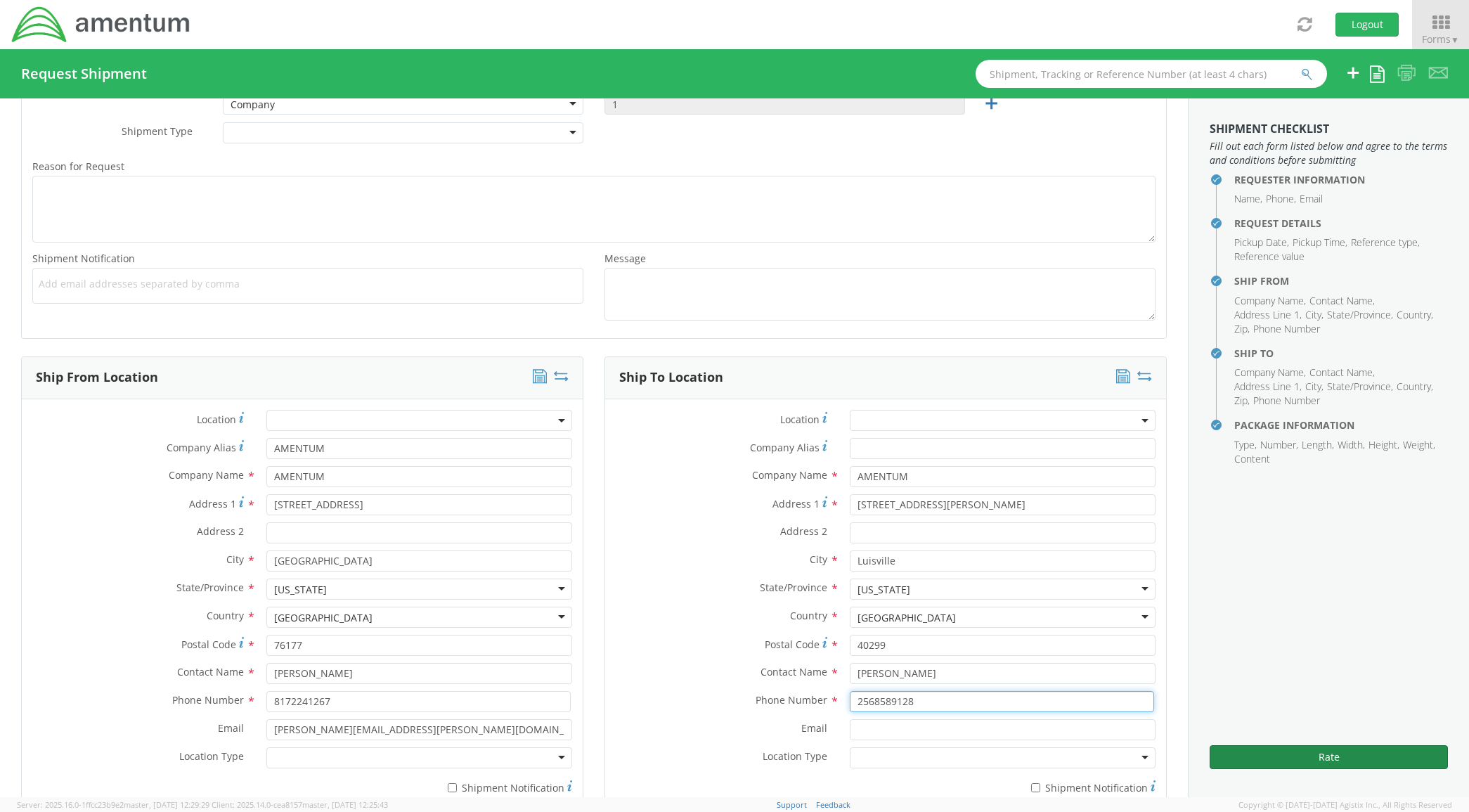
type input "2568589128"
click at [1444, 750] on button "Rate" at bounding box center [1329, 756] width 239 height 24
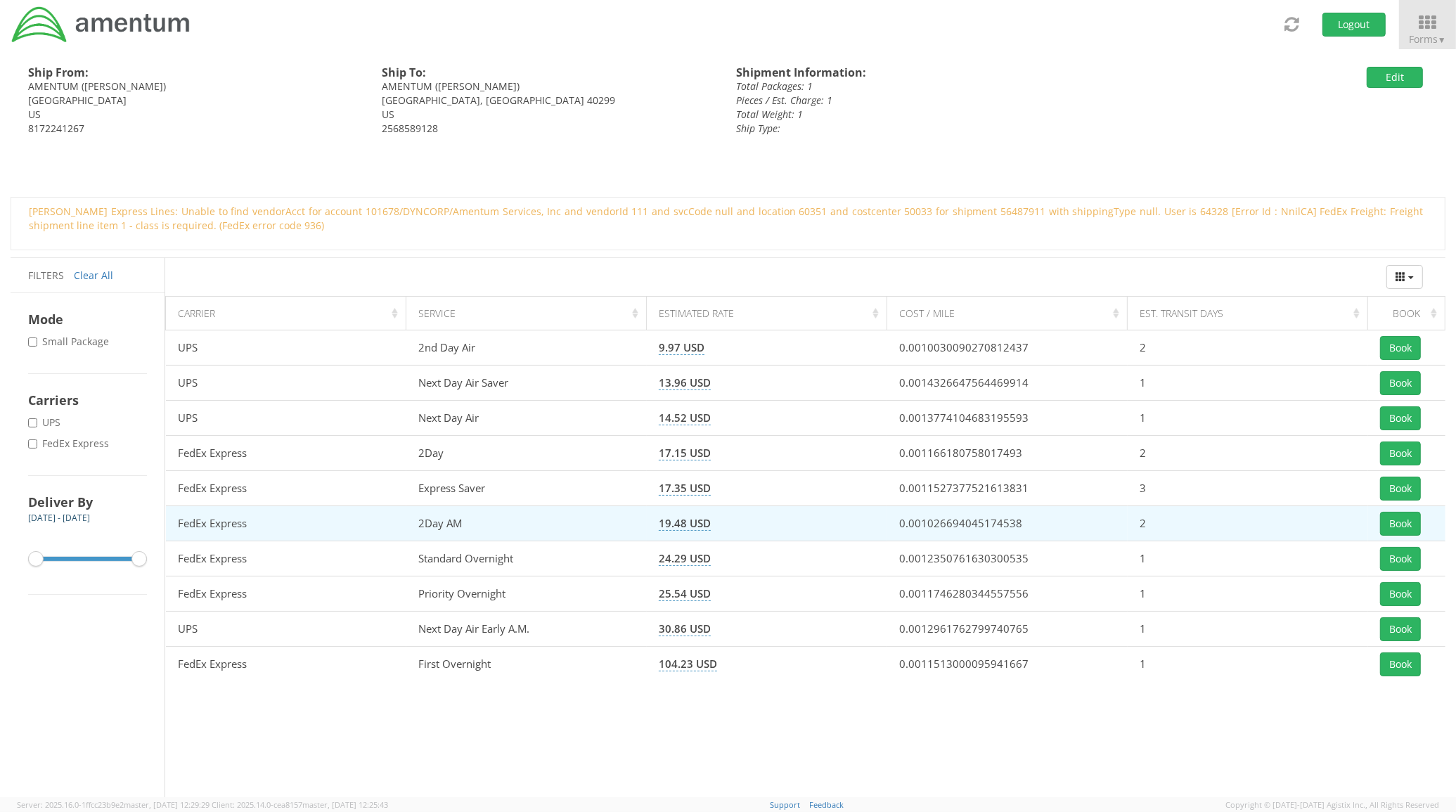
click at [1407, 509] on td "Book" at bounding box center [1407, 524] width 77 height 36
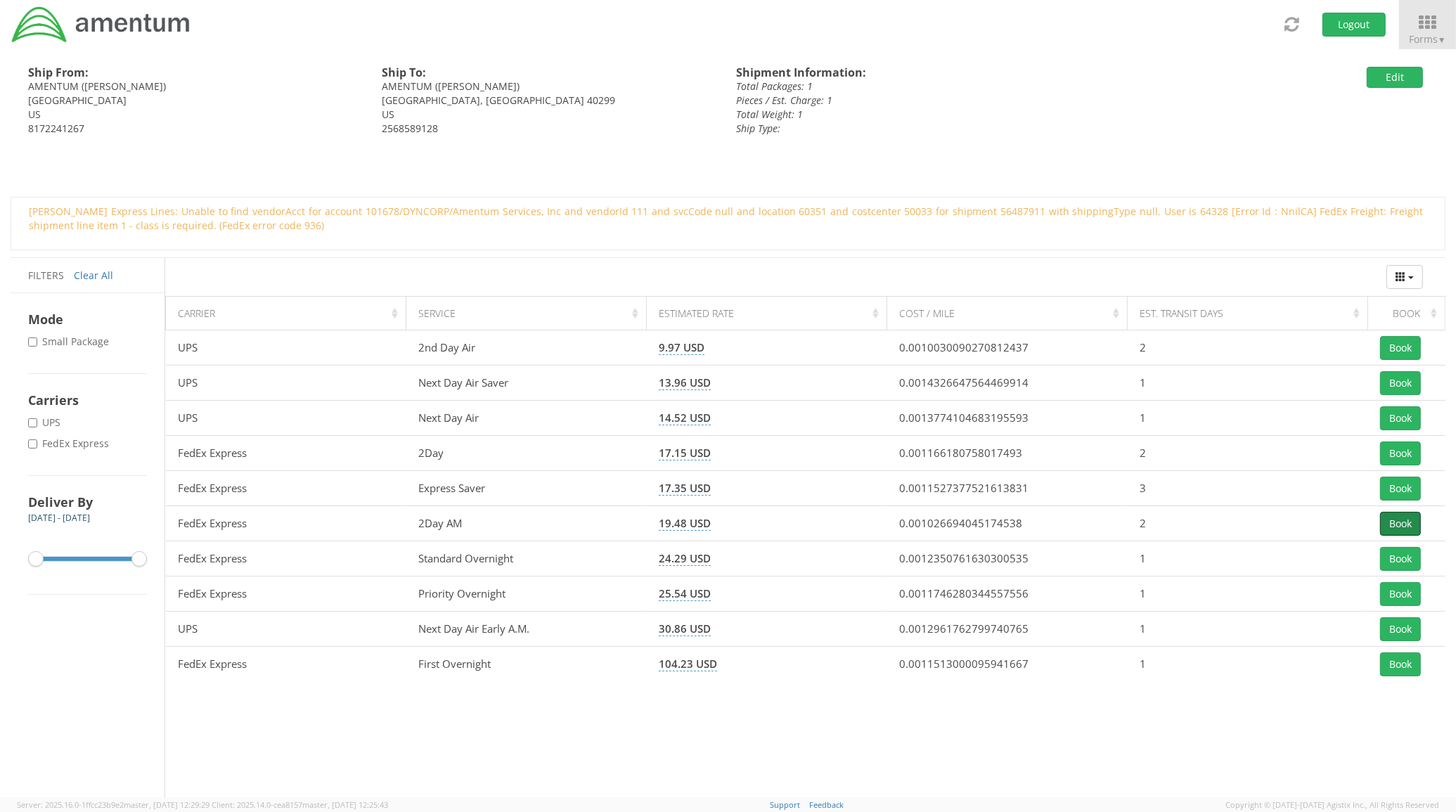
click at [1400, 521] on button "Book" at bounding box center [1400, 523] width 41 height 24
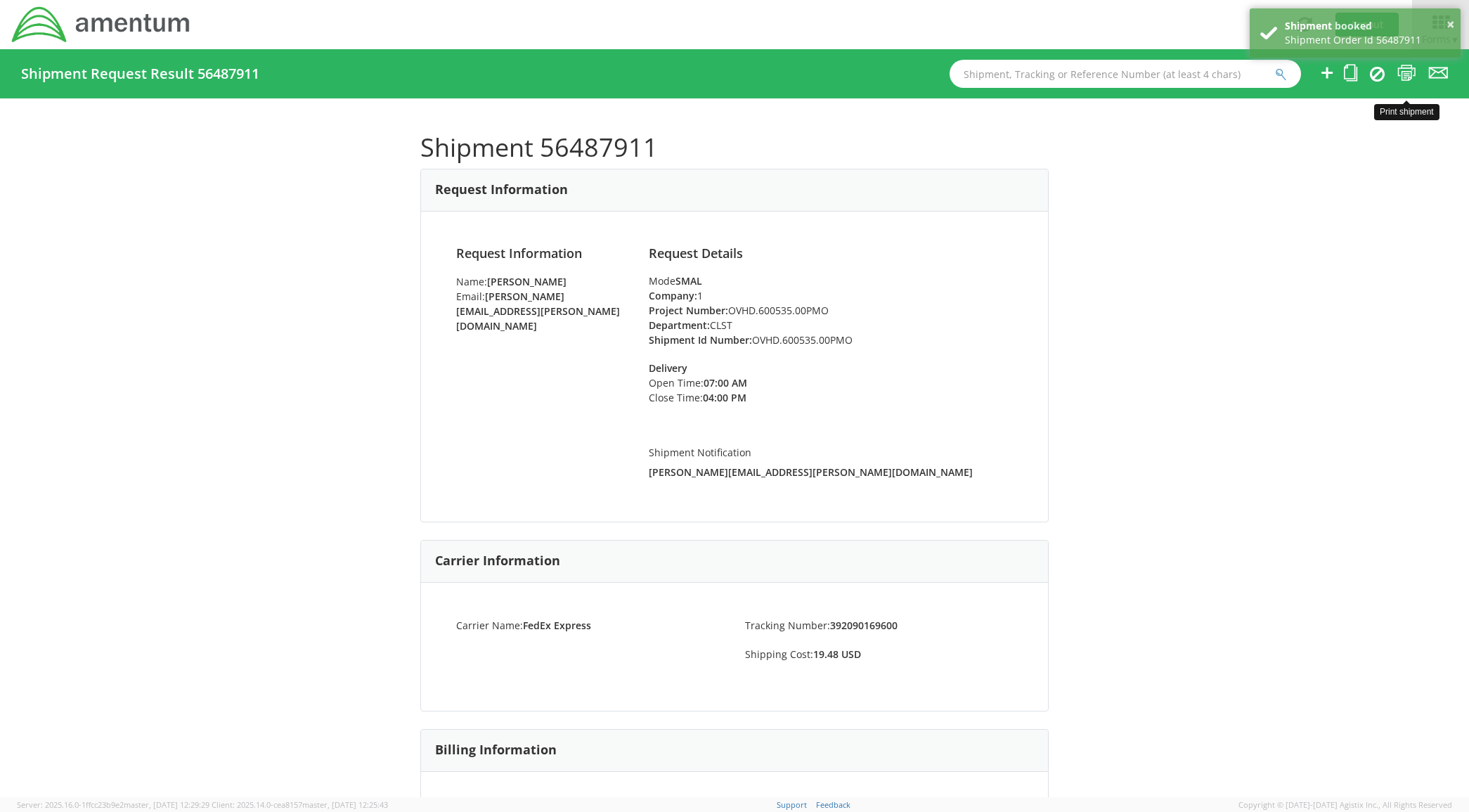
click at [1405, 68] on icon at bounding box center [1406, 73] width 19 height 18
